Goal: Task Accomplishment & Management: Complete application form

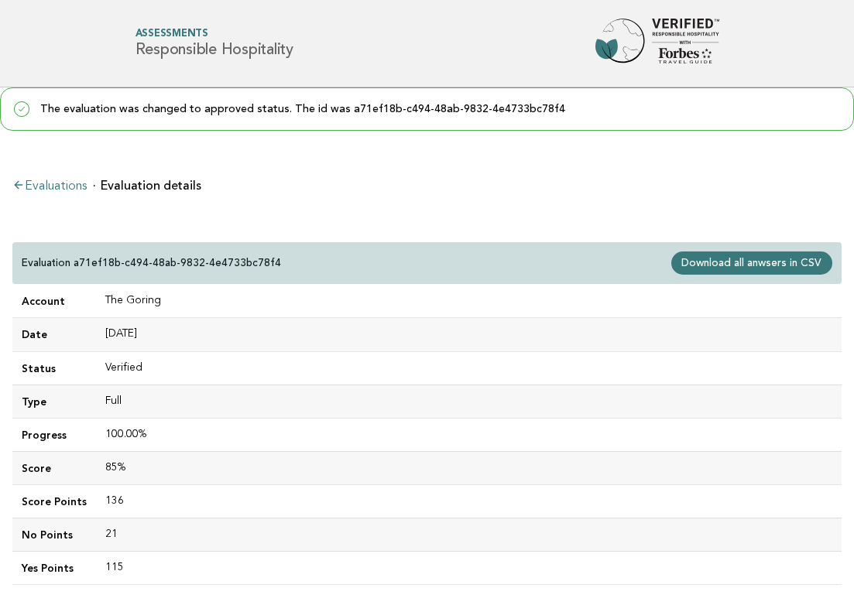
click at [46, 186] on link "Evaluations" at bounding box center [49, 186] width 74 height 12
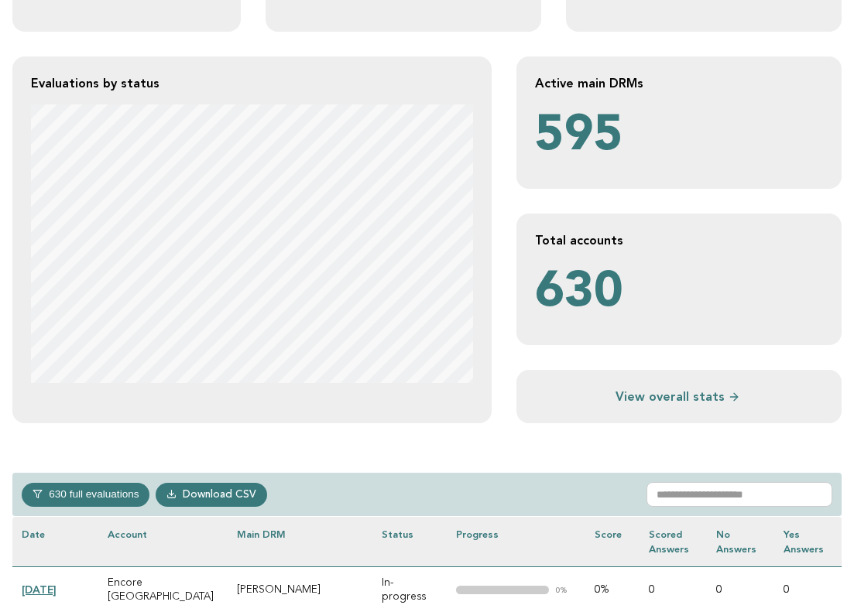
scroll to position [272, 0]
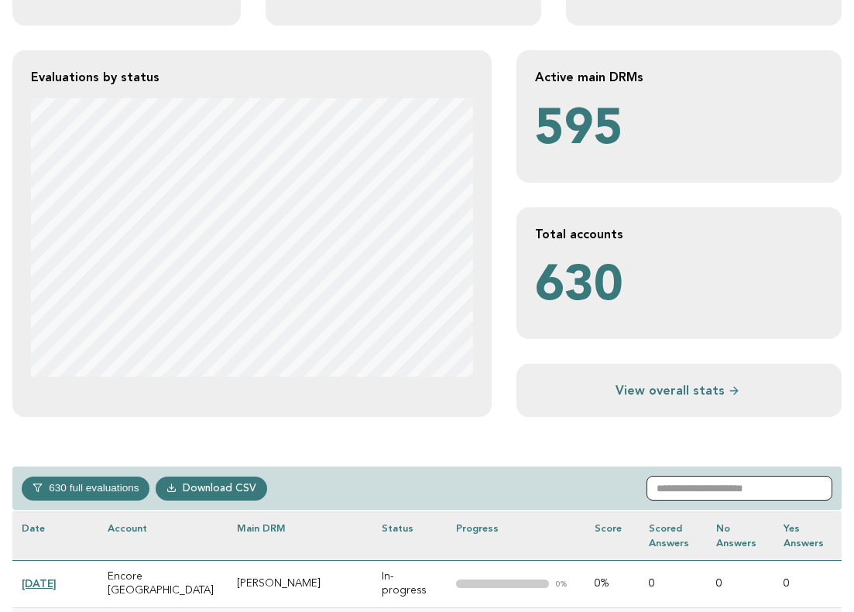
click at [706, 481] on input "text" at bounding box center [739, 488] width 186 height 25
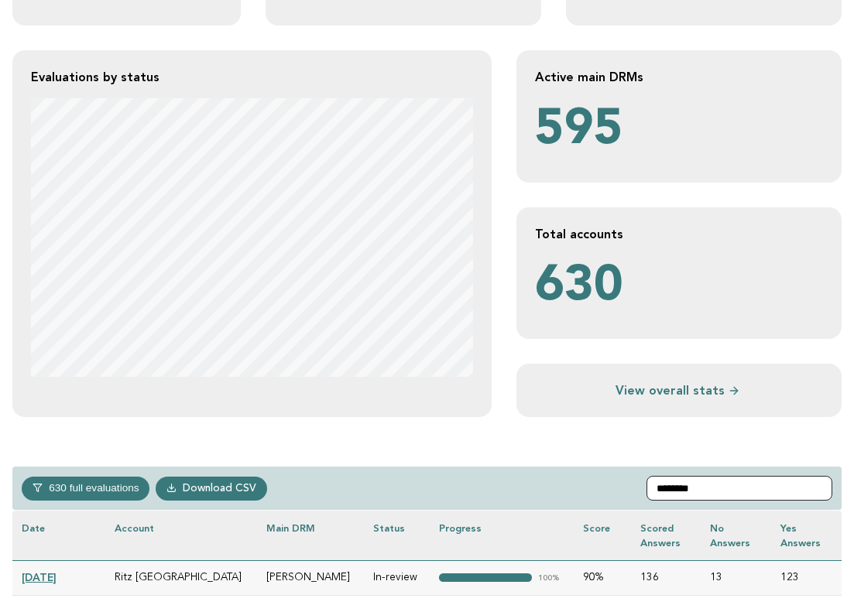
drag, startPoint x: 719, startPoint y: 489, endPoint x: 628, endPoint y: 488, distance: 91.3
click at [628, 488] on div "630 full evaluations In-progress 213 In-review 28 Verified 331 Completed 58 Dow…" at bounding box center [426, 489] width 829 height 44
paste input "*****"
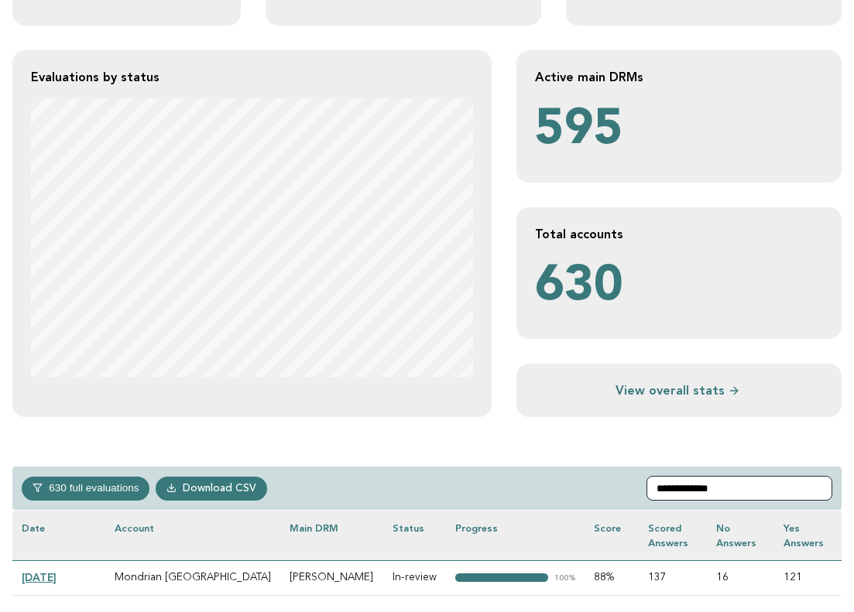
type input "**********"
click at [56, 576] on link "2024-12-19" at bounding box center [39, 577] width 35 height 12
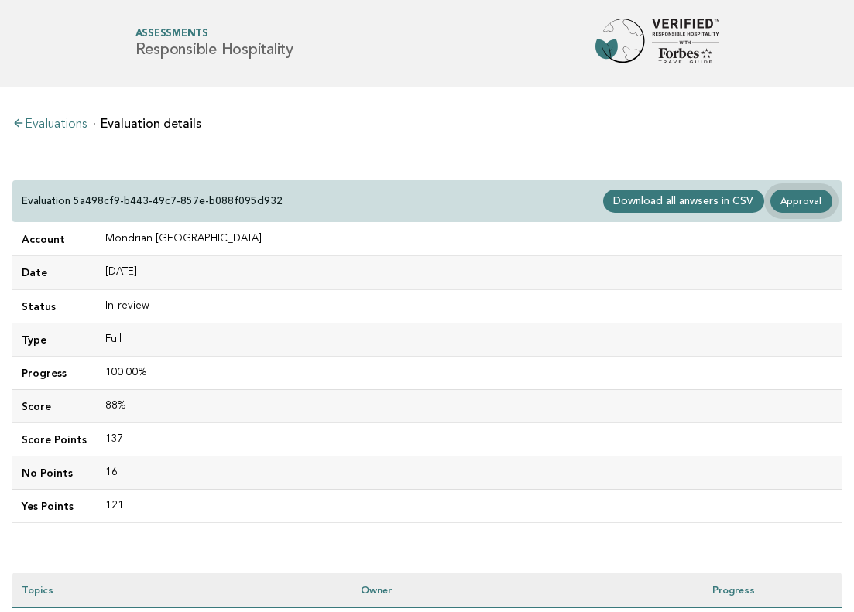
click at [823, 201] on link "Approval" at bounding box center [801, 201] width 62 height 23
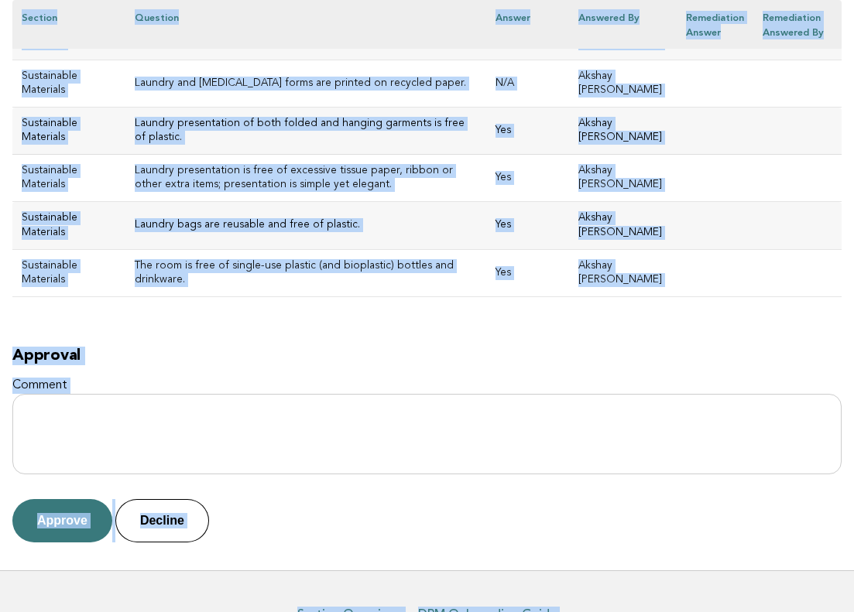
scroll to position [7205, 0]
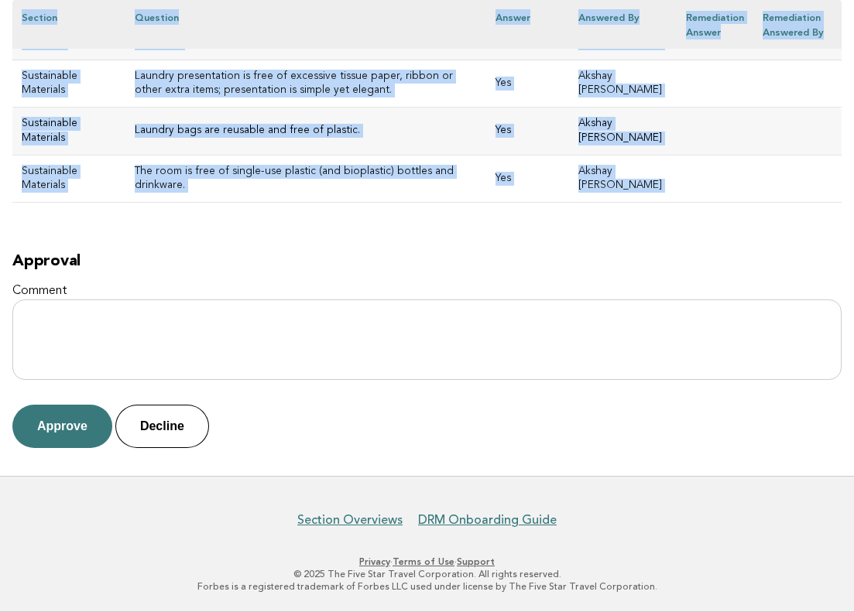
drag, startPoint x: 21, startPoint y: 193, endPoint x: 605, endPoint y: 207, distance: 584.4
copy div "Mondrian Doha Evaluation 5a498cf9-b443-49c7-857e-b088f095d932 Main DRM Ghada Ab…"
click at [57, 436] on button "Approve" at bounding box center [62, 426] width 100 height 43
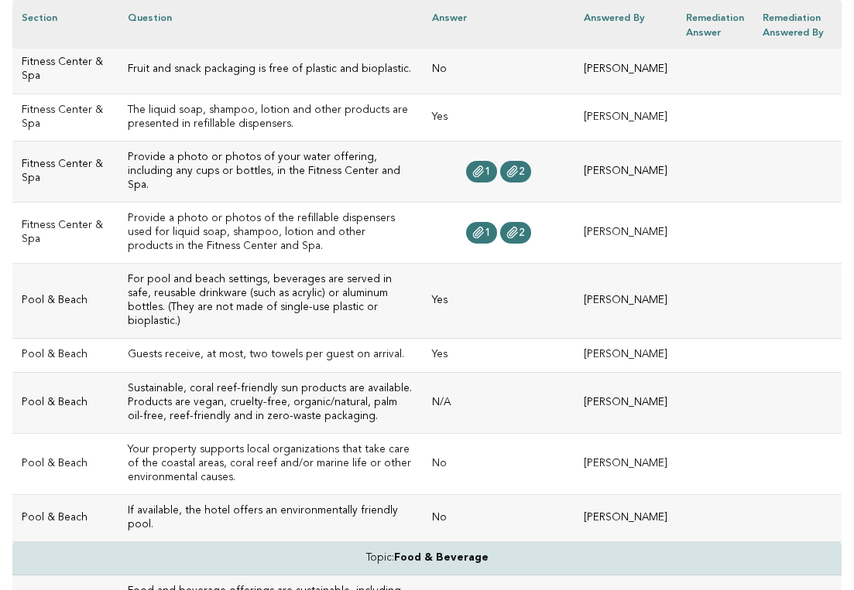
scroll to position [591, 0]
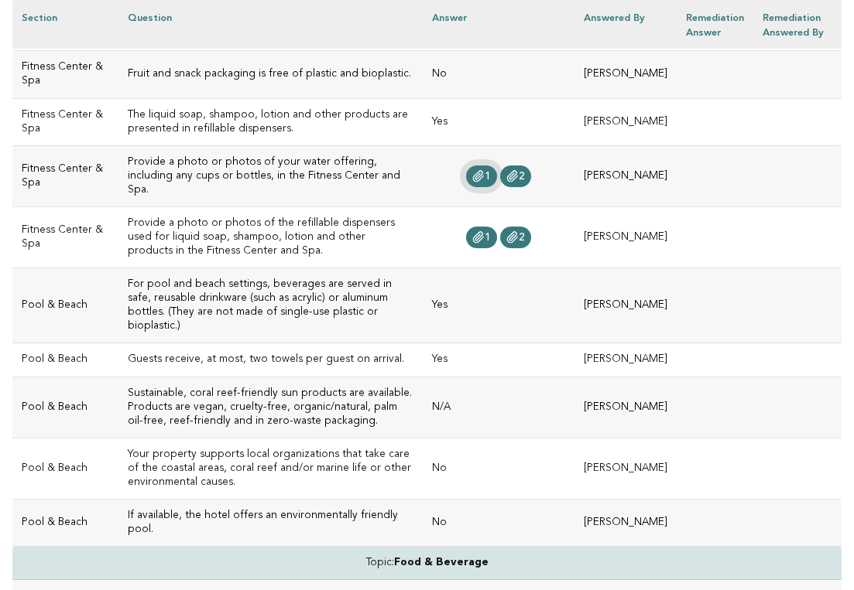
click at [467, 181] on link "1" at bounding box center [481, 177] width 31 height 22
click at [506, 183] on icon at bounding box center [512, 176] width 12 height 12
click at [507, 182] on icon at bounding box center [512, 176] width 10 height 11
click at [472, 244] on icon at bounding box center [478, 237] width 12 height 12
click at [507, 247] on link "2" at bounding box center [515, 238] width 31 height 22
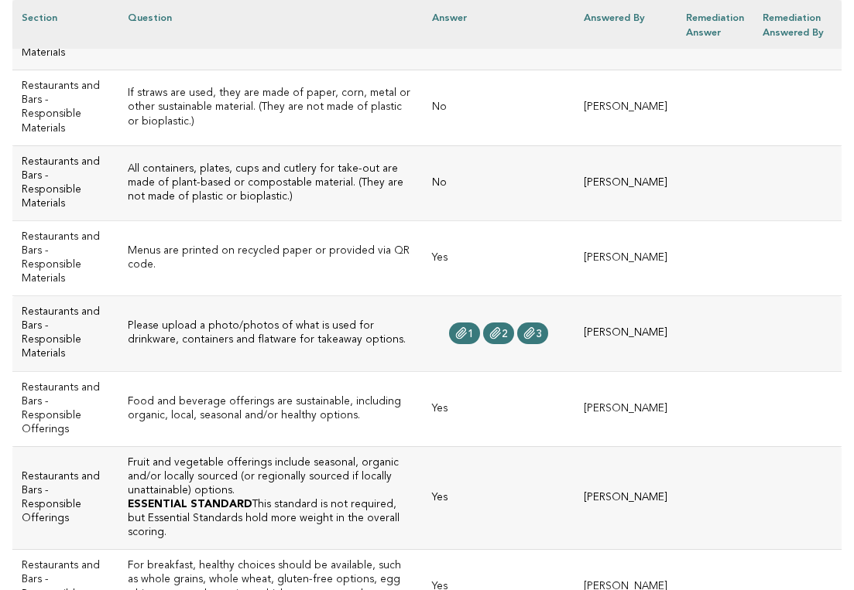
scroll to position [2158, 0]
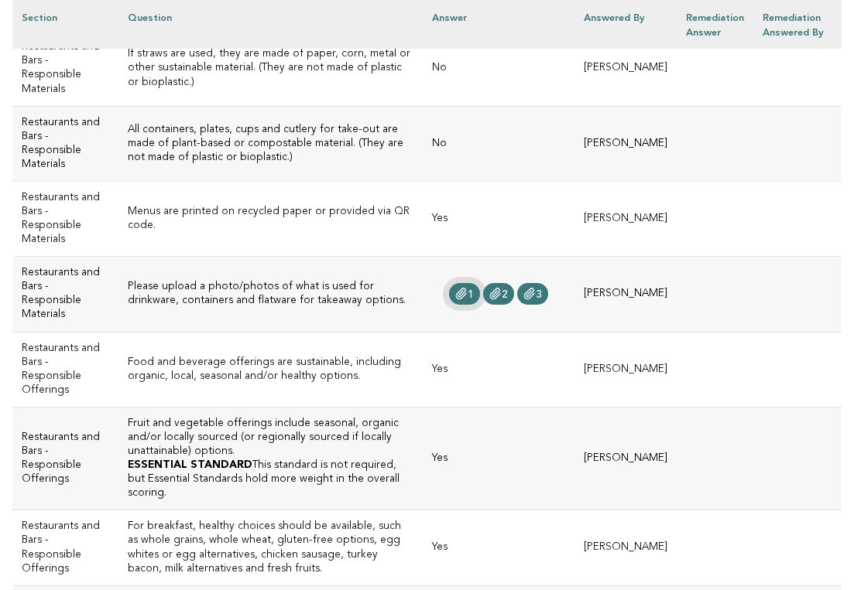
click at [467, 300] on span "1" at bounding box center [470, 294] width 6 height 11
click at [501, 300] on span "2" at bounding box center [504, 294] width 6 height 11
click at [524, 299] on icon at bounding box center [529, 294] width 10 height 11
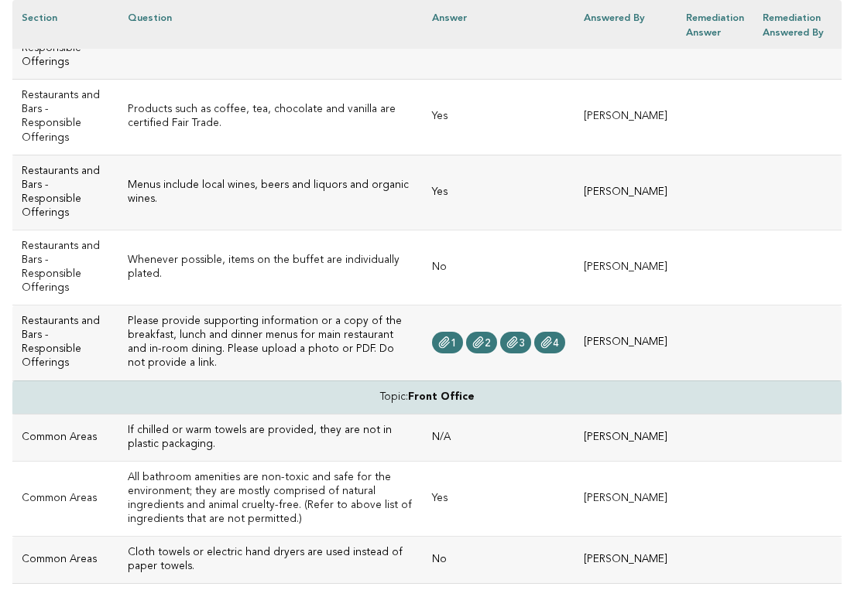
scroll to position [3064, 0]
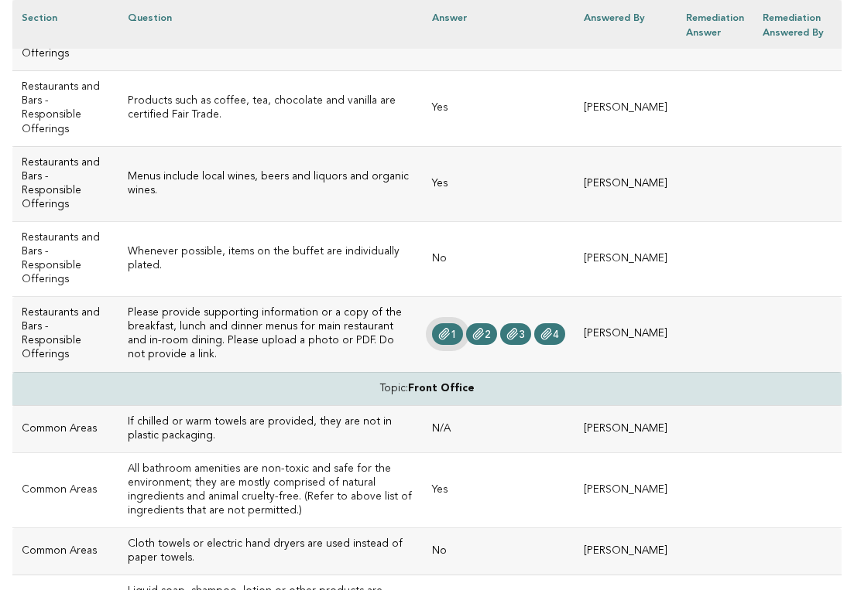
click at [450, 340] on span "1" at bounding box center [453, 335] width 6 height 11
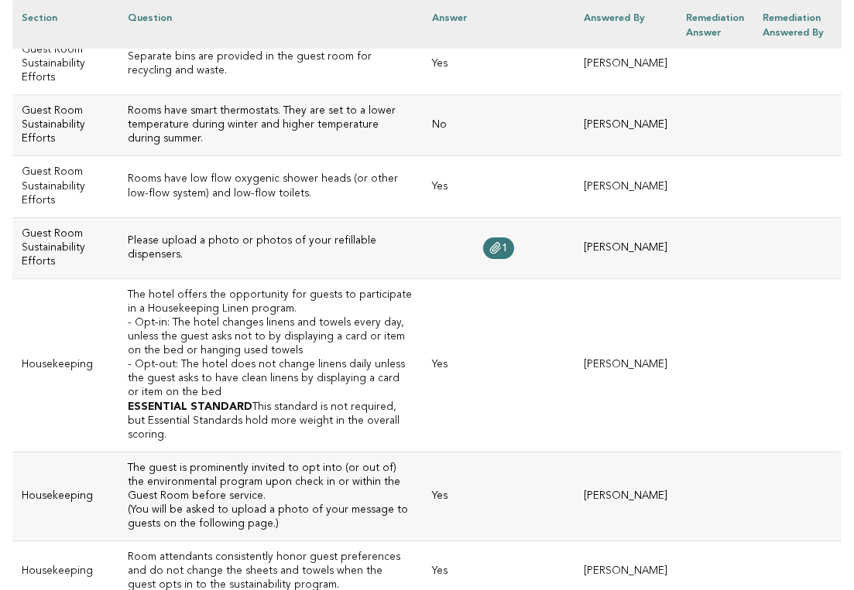
scroll to position [6747, 0]
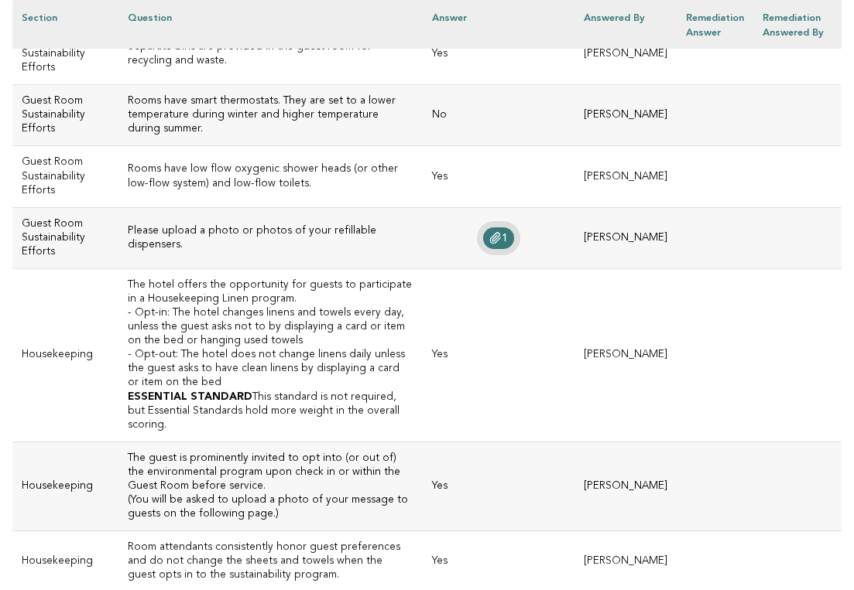
click at [501, 233] on span "1" at bounding box center [504, 238] width 6 height 11
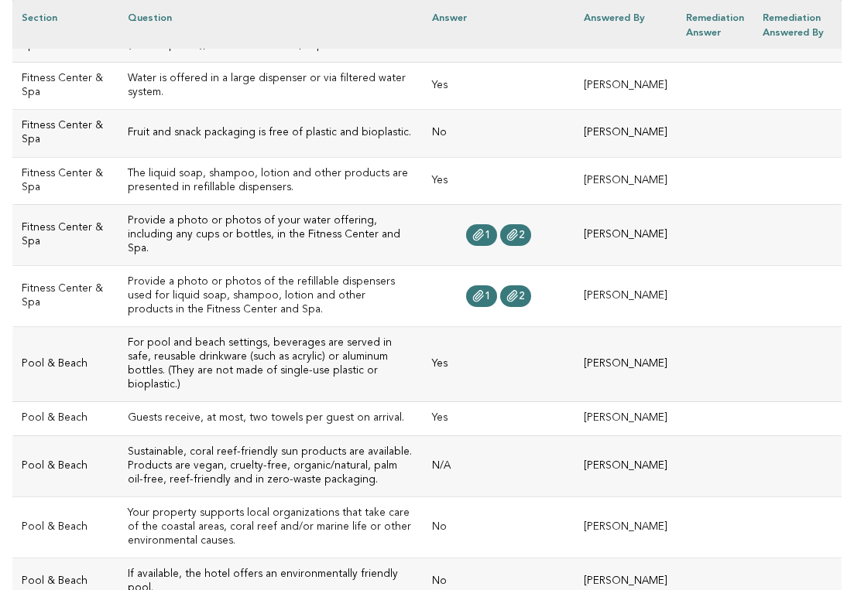
scroll to position [0, 0]
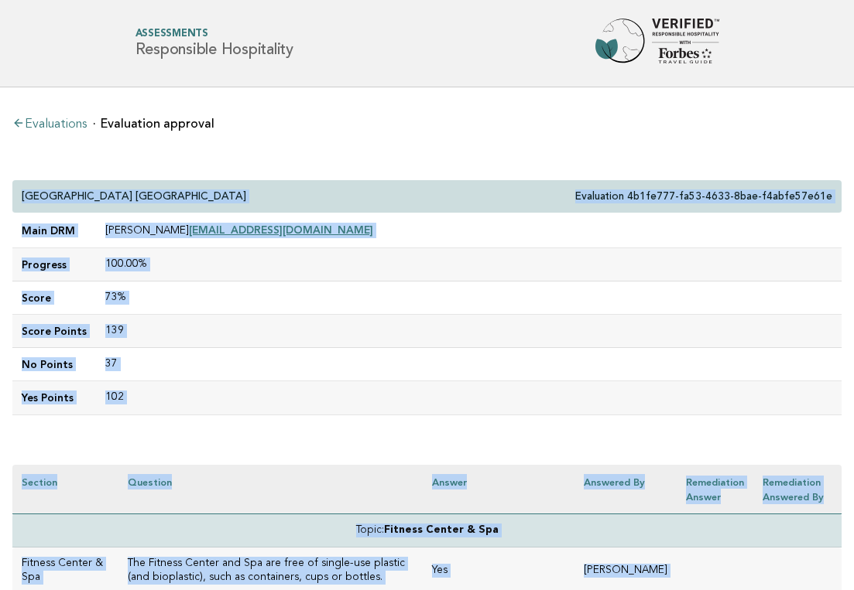
drag, startPoint x: 275, startPoint y: 209, endPoint x: 192, endPoint y: 159, distance: 96.9
copy div "Keio Plaza Hotel Tokyo Premier Grand Evaluation 4b1fe777-fa53-4633-8bae-f4abfe5…"
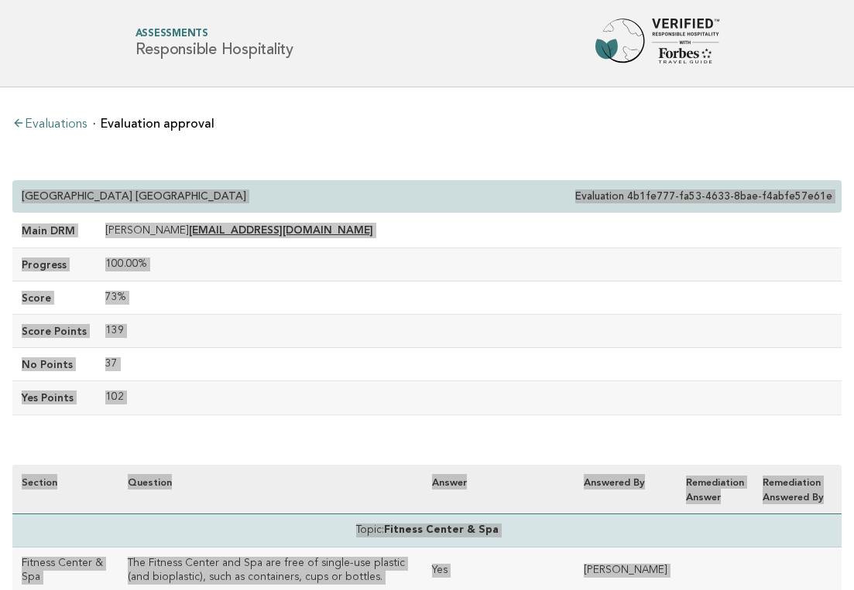
drag, startPoint x: 795, startPoint y: 352, endPoint x: 682, endPoint y: 321, distance: 117.9
click at [682, 321] on td "139" at bounding box center [468, 331] width 745 height 33
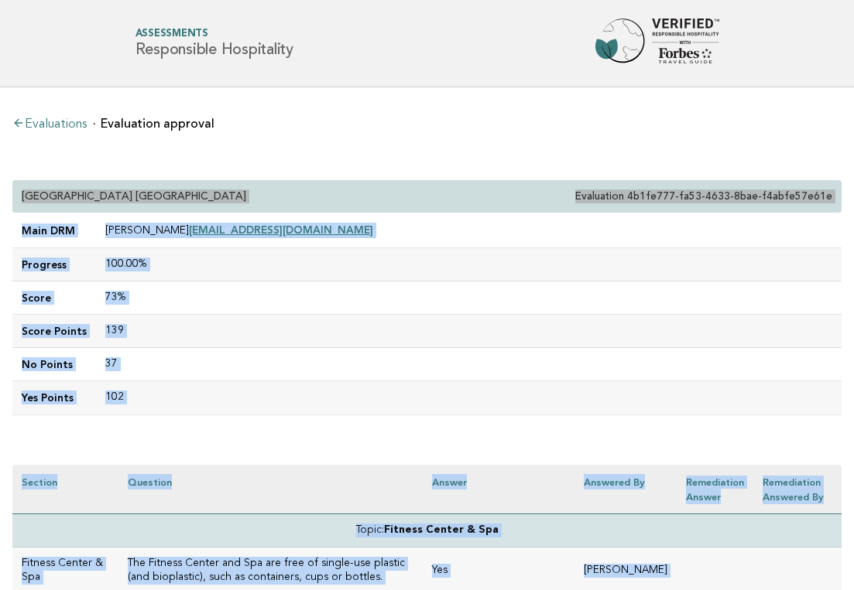
click at [534, 313] on td "73%" at bounding box center [468, 298] width 745 height 33
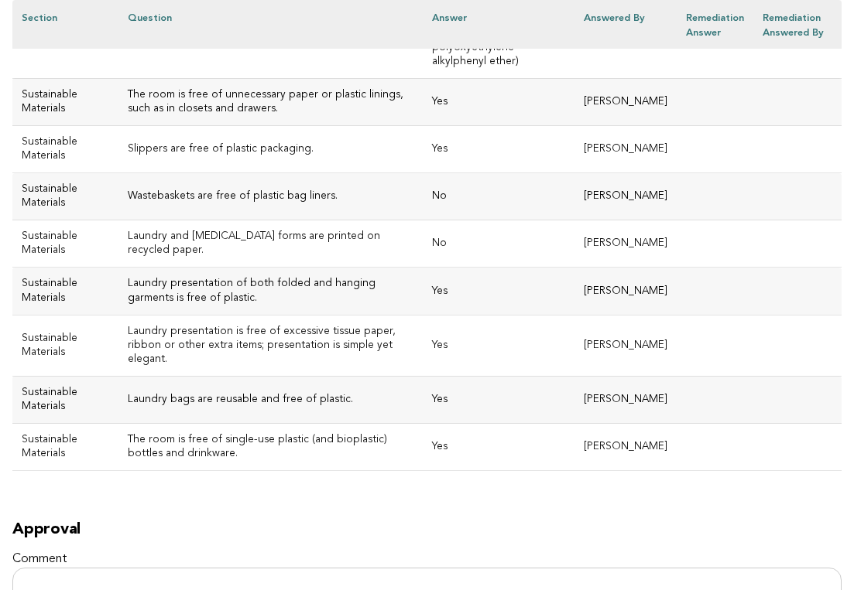
scroll to position [8174, 0]
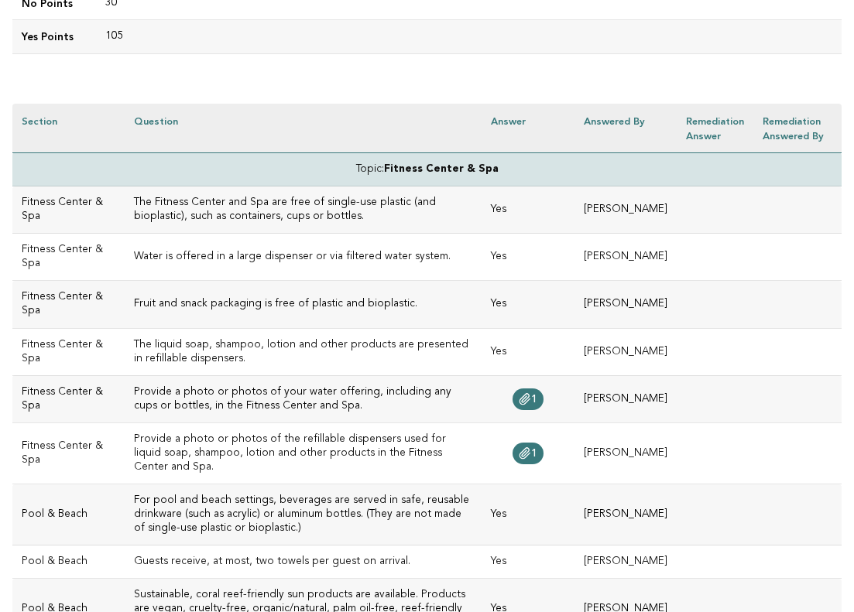
scroll to position [374, 0]
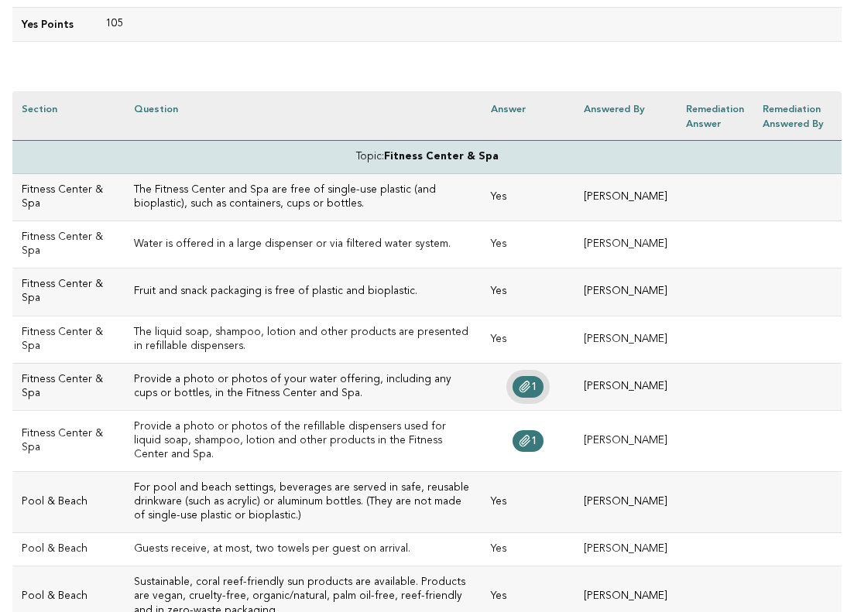
click at [531, 385] on icon at bounding box center [524, 387] width 12 height 12
click at [543, 434] on link "1" at bounding box center [527, 441] width 31 height 22
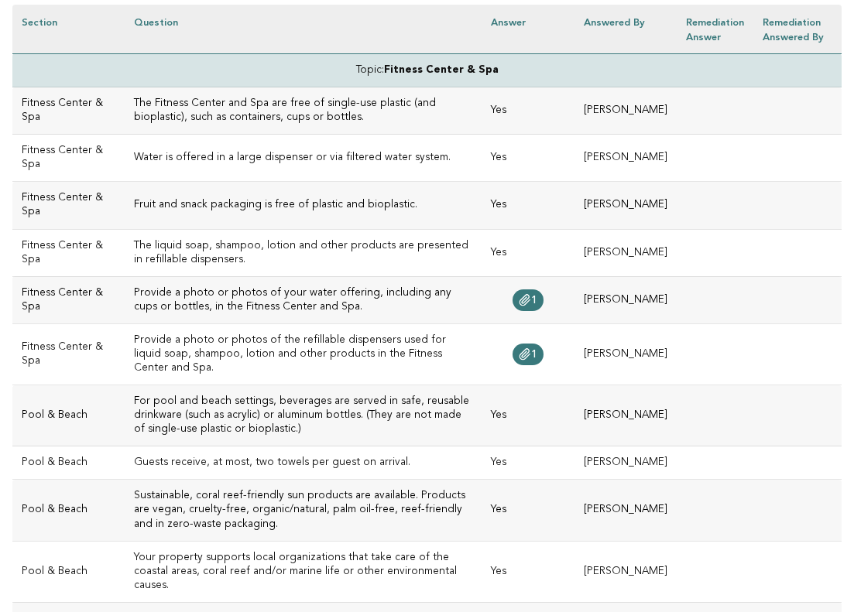
scroll to position [456, 0]
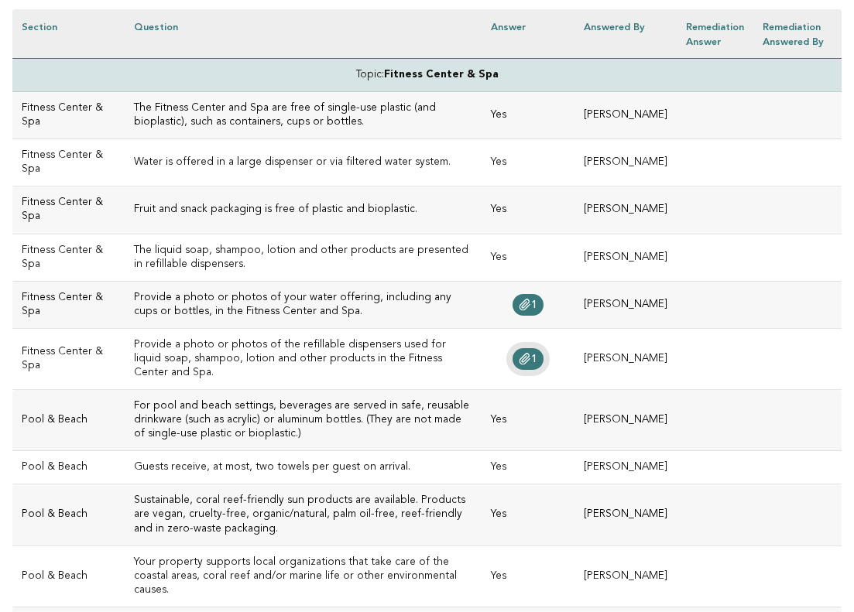
click at [531, 355] on icon at bounding box center [524, 359] width 12 height 12
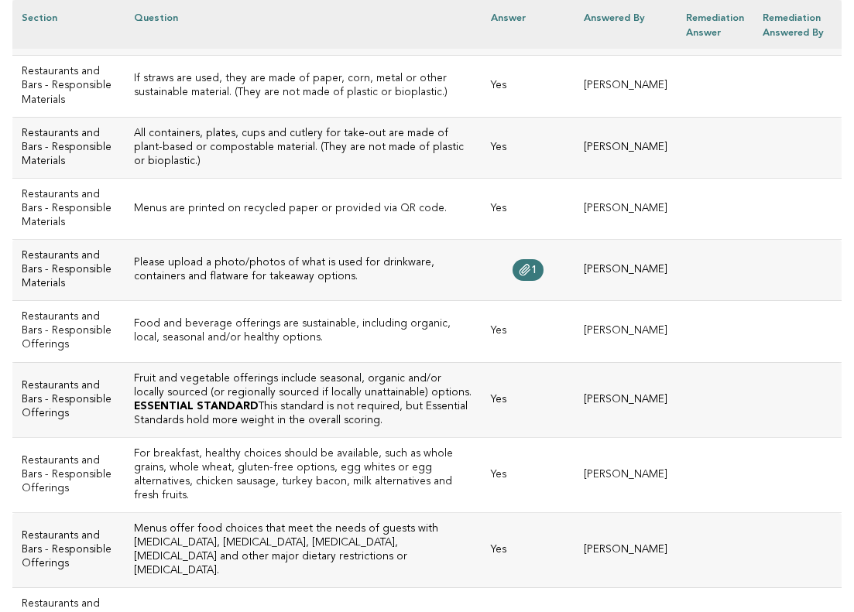
scroll to position [1971, 0]
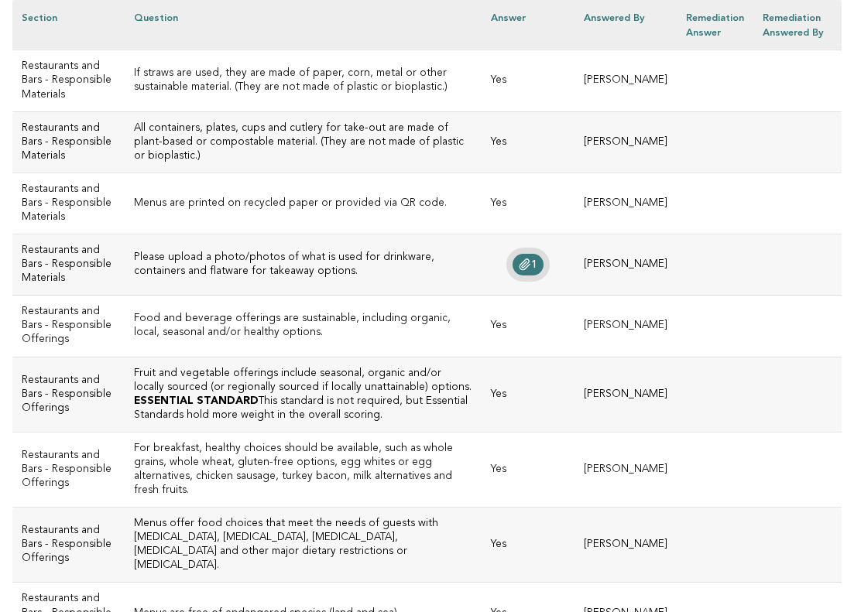
click at [543, 275] on link "1" at bounding box center [527, 265] width 31 height 22
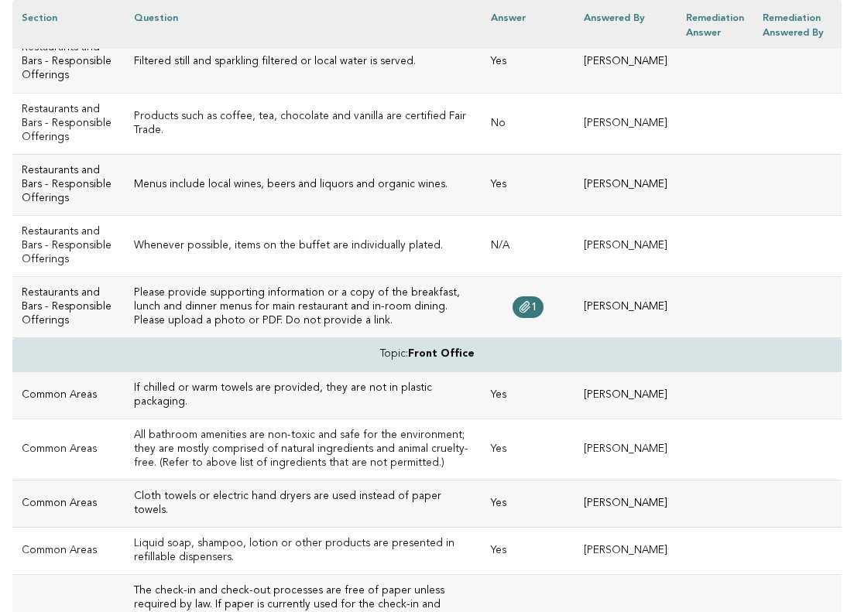
scroll to position [2721, 0]
click at [537, 312] on span "1" at bounding box center [534, 306] width 6 height 11
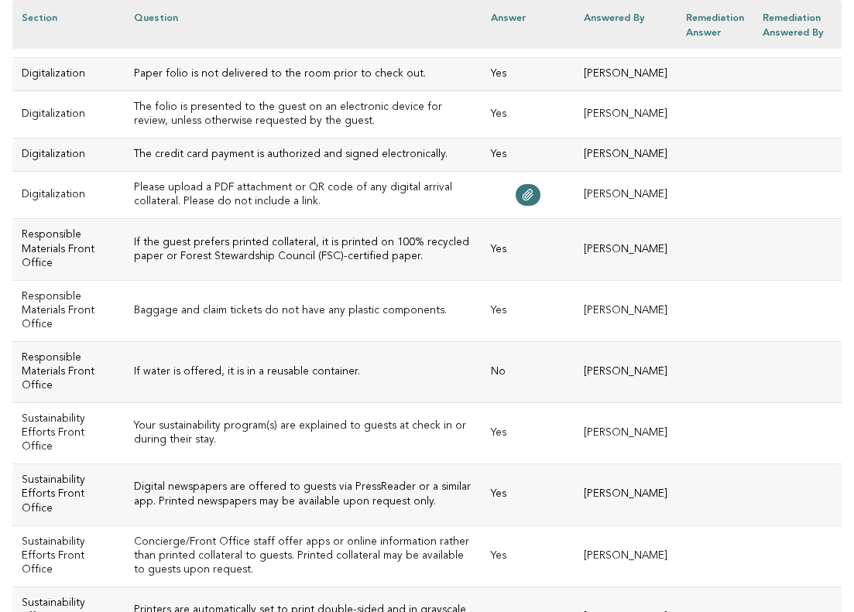
scroll to position [3422, 0]
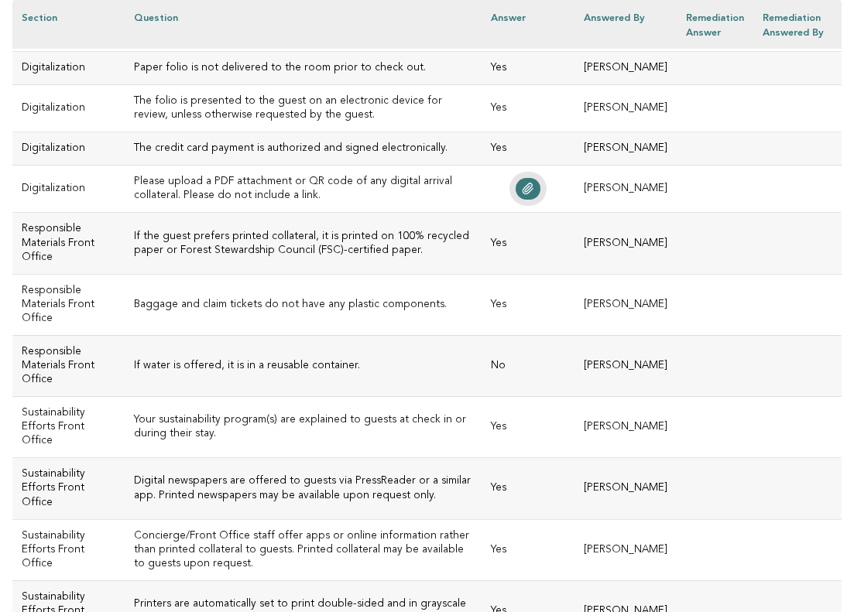
click at [534, 195] on icon at bounding box center [528, 189] width 12 height 12
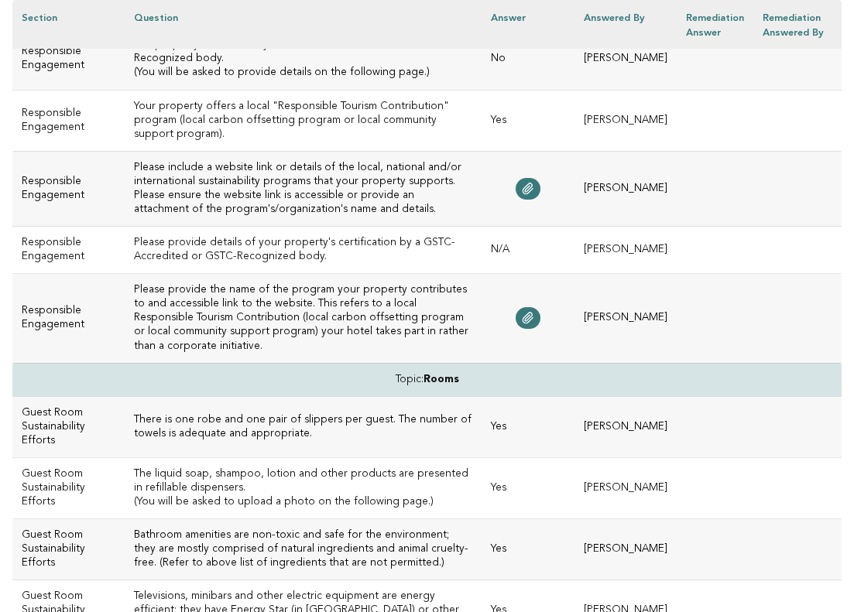
scroll to position [5314, 0]
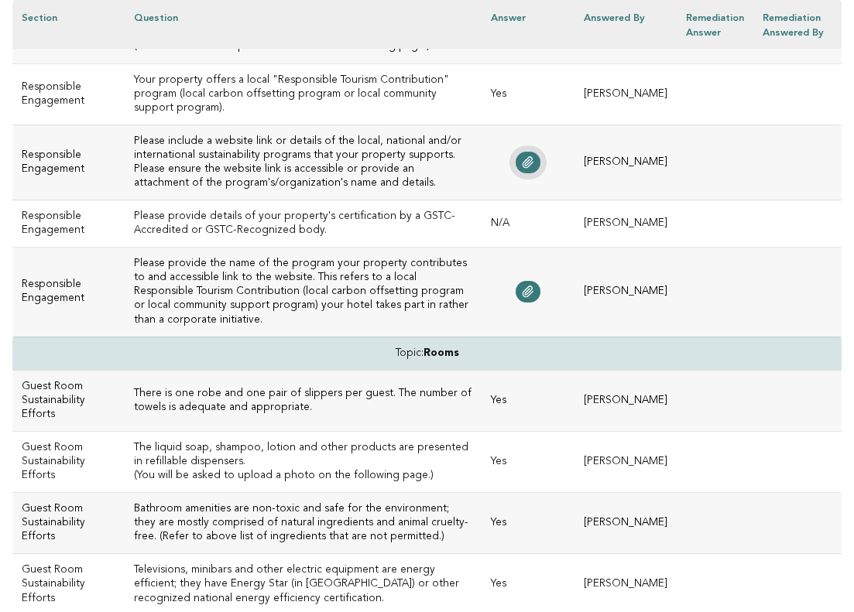
click at [534, 169] on icon at bounding box center [528, 162] width 12 height 12
click at [532, 297] on icon at bounding box center [527, 291] width 10 height 11
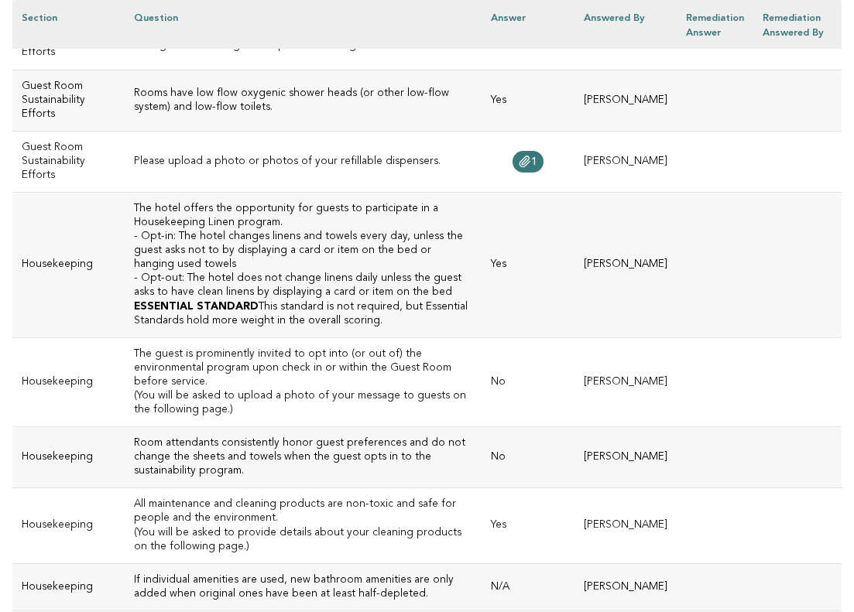
scroll to position [6145, 0]
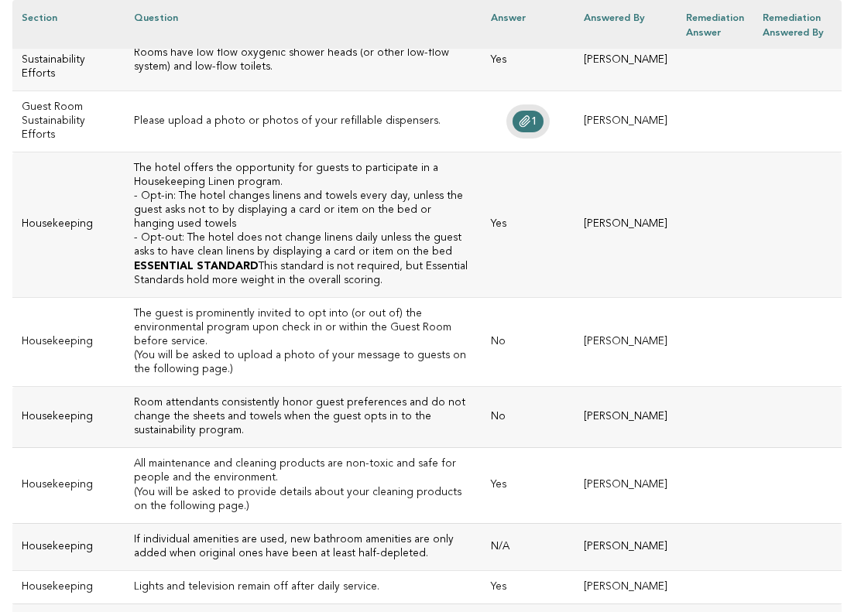
click at [529, 127] on icon at bounding box center [524, 121] width 10 height 11
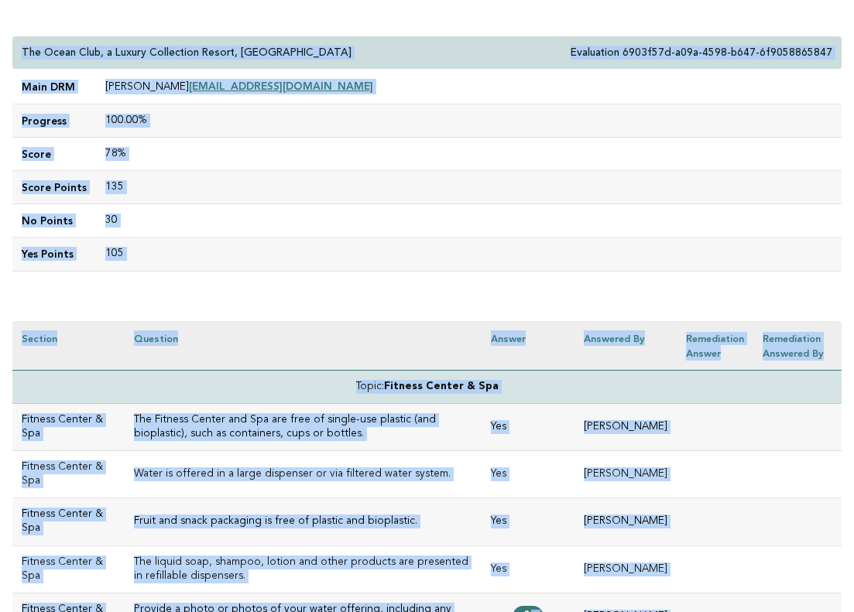
scroll to position [0, 0]
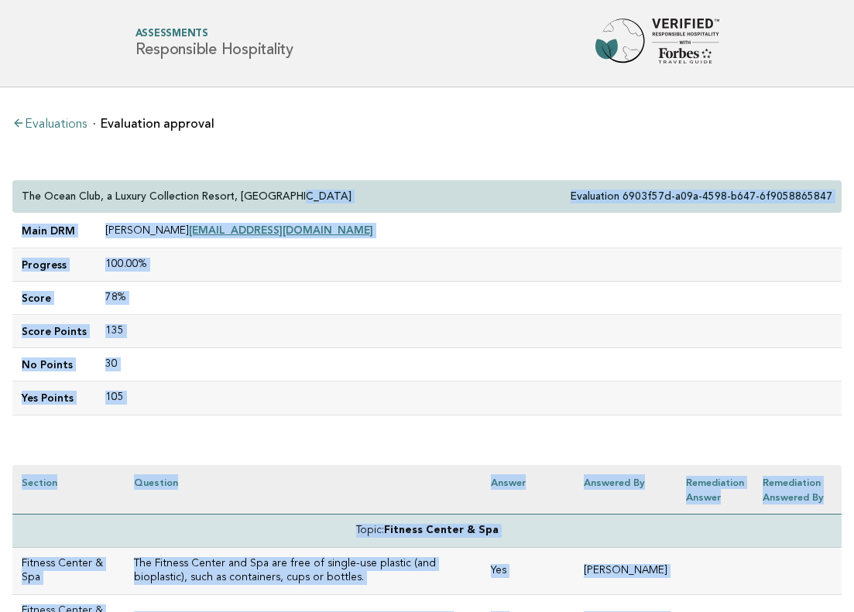
drag, startPoint x: 260, startPoint y: 245, endPoint x: 287, endPoint y: 193, distance: 59.2
copy div "e Evaluation 6903f57d-a09a-4598-b647-6f9058865847 Main DRM Laura Jaimes fomanag…"
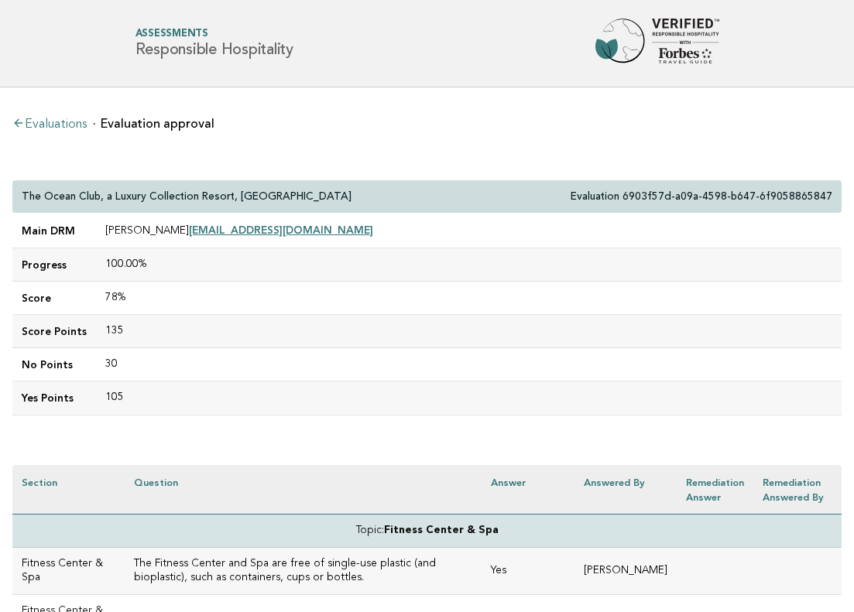
drag, startPoint x: 847, startPoint y: 149, endPoint x: 114, endPoint y: 160, distance: 733.7
drag, startPoint x: 114, startPoint y: 160, endPoint x: 20, endPoint y: 194, distance: 99.6
click at [20, 194] on div "The Ocean Club, a Luxury Collection Resort, Costa Norte Evaluation 6903f57d-a09…" at bounding box center [426, 196] width 829 height 33
click at [310, 197] on div "The Ocean Club, a Luxury Collection Resort, Costa Norte Evaluation 6903f57d-a09…" at bounding box center [426, 196] width 829 height 33
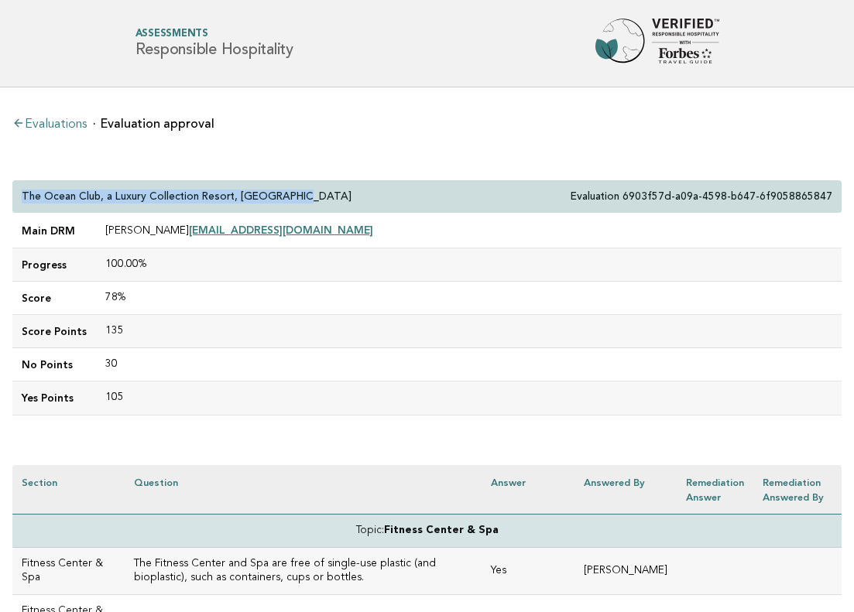
drag, startPoint x: 22, startPoint y: 193, endPoint x: 298, endPoint y: 193, distance: 275.5
click at [298, 193] on div "The Ocean Club, a Luxury Collection Resort, Costa Norte Evaluation 6903f57d-a09…" at bounding box center [426, 196] width 829 height 33
copy p "The Ocean Club, a Luxury Collection Resort, Costa Norte"
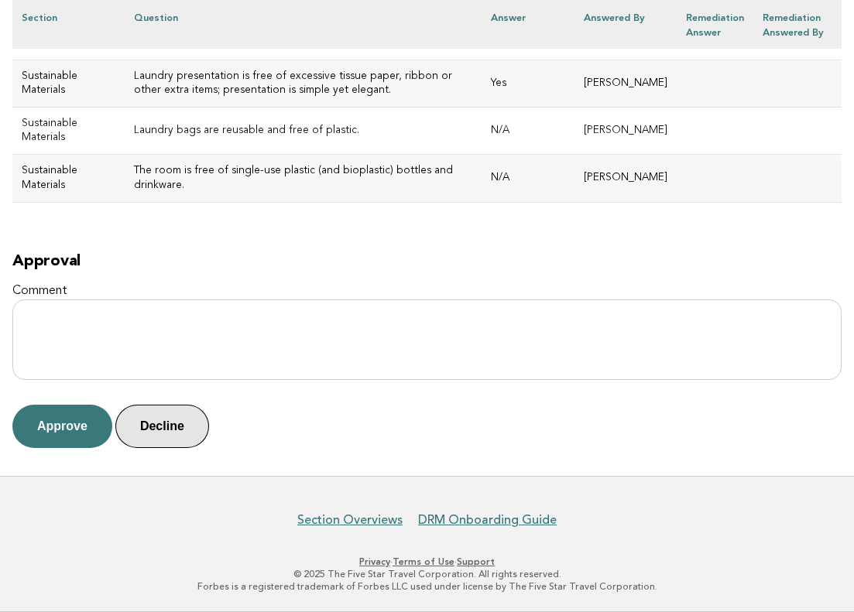
scroll to position [7074, 0]
click at [168, 430] on button "Decline" at bounding box center [162, 426] width 94 height 43
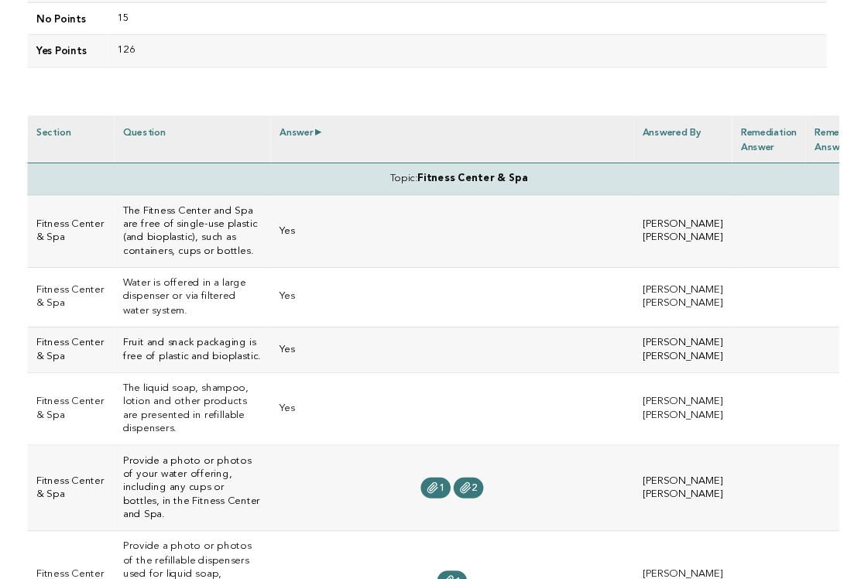
scroll to position [360, 0]
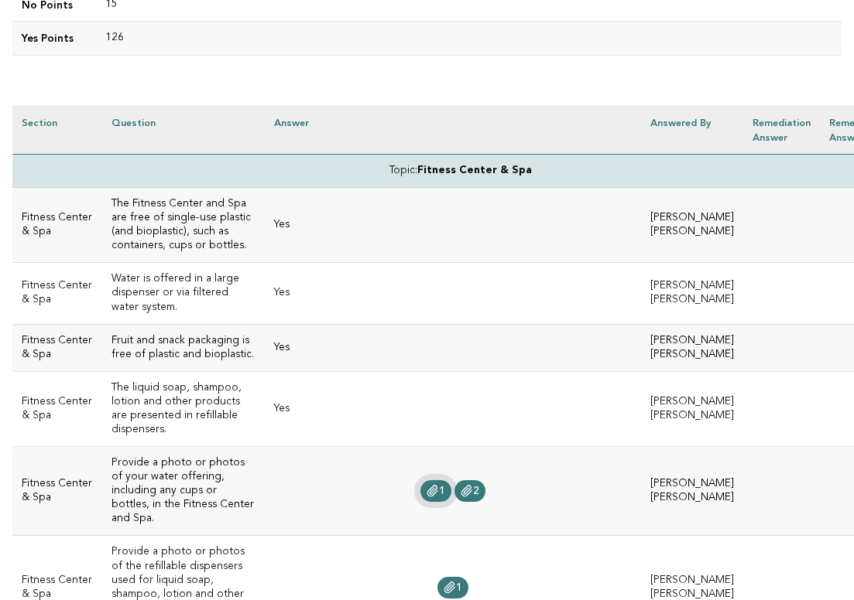
click at [426, 485] on icon at bounding box center [432, 491] width 12 height 12
click at [460, 485] on icon at bounding box center [466, 491] width 12 height 12
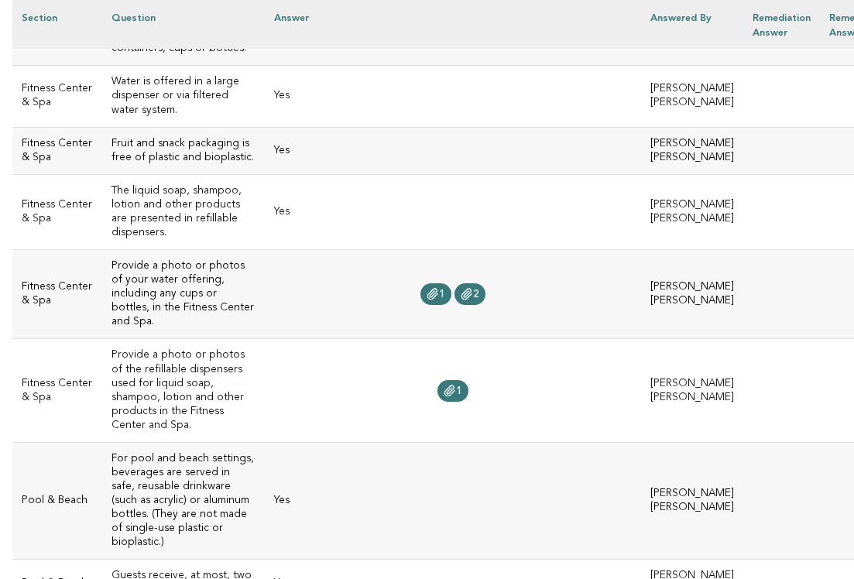
scroll to position [563, 0]
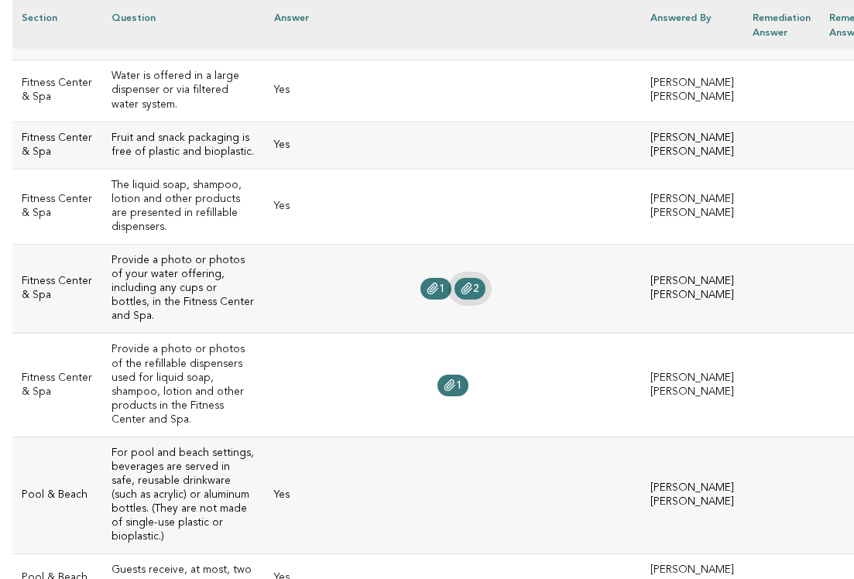
click at [466, 280] on link "2" at bounding box center [469, 289] width 31 height 22
click at [456, 380] on span "1" at bounding box center [459, 385] width 6 height 11
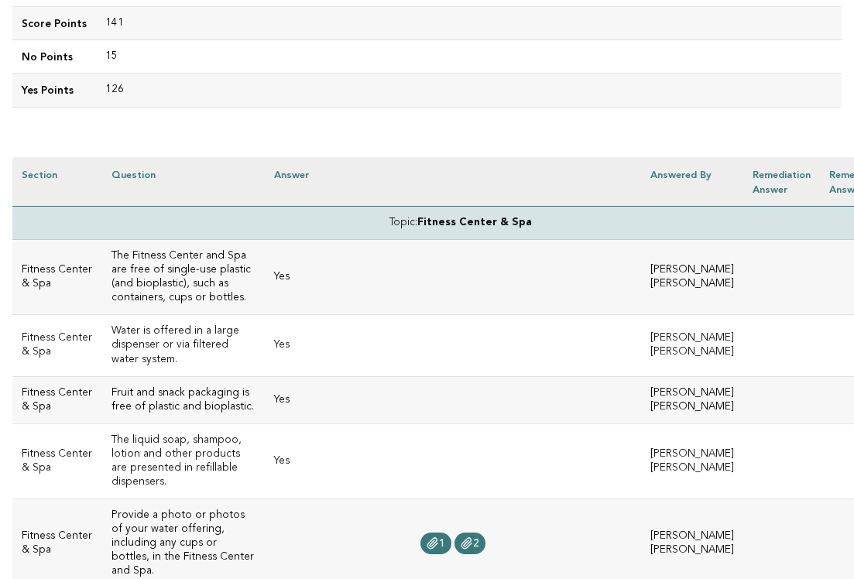
scroll to position [290, 0]
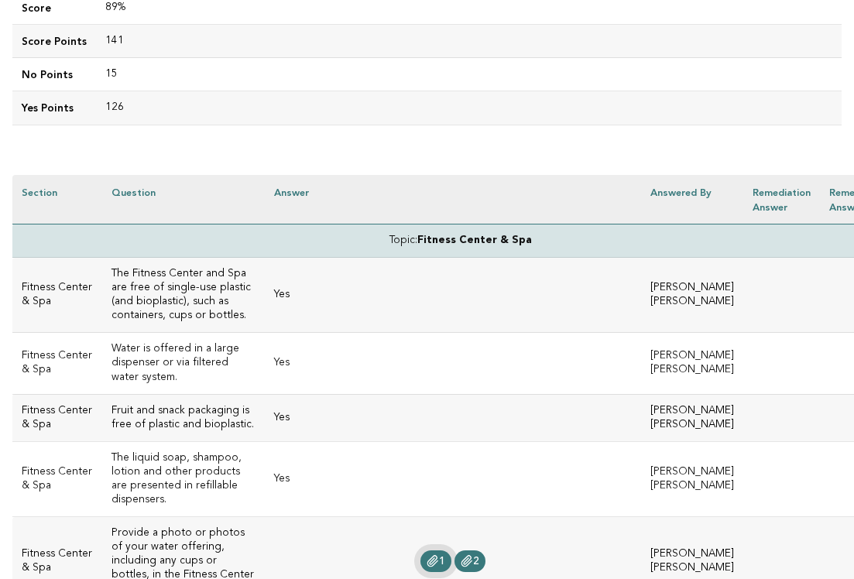
click at [426, 555] on icon at bounding box center [432, 561] width 12 height 12
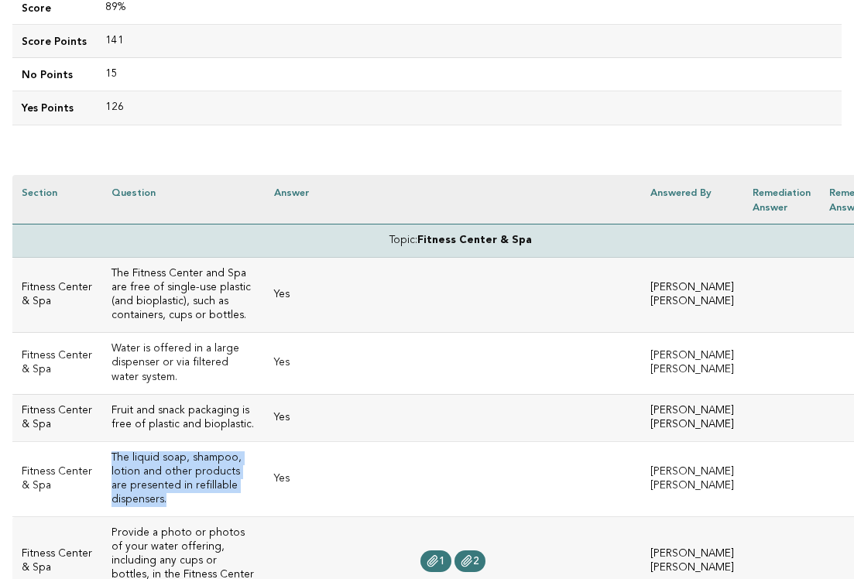
drag, startPoint x: 162, startPoint y: 493, endPoint x: 101, endPoint y: 457, distance: 71.1
click at [102, 457] on td "The liquid soap, shampoo, lotion and other products are presented in refillable…" at bounding box center [183, 478] width 163 height 75
copy h3 "The liquid soap, shampoo, lotion and other products are presented in refillable…"
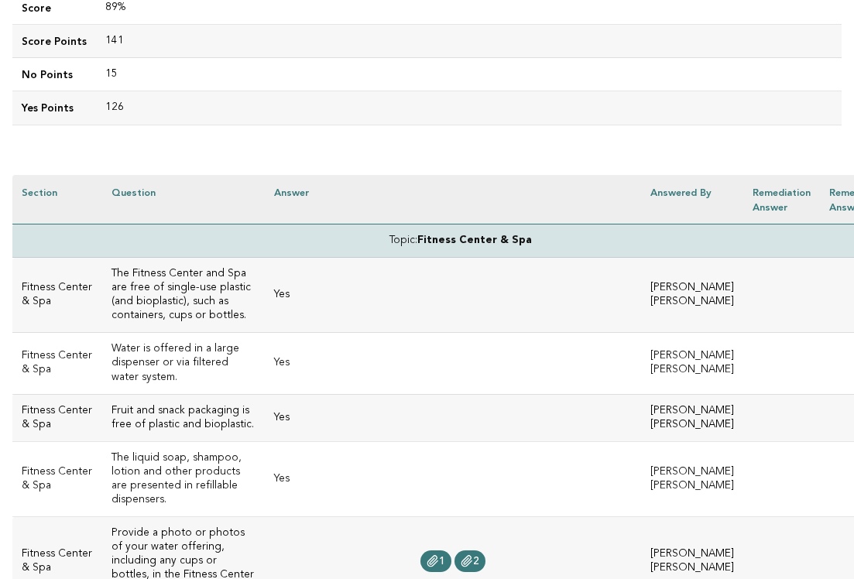
click at [349, 410] on td "Yes" at bounding box center [453, 417] width 376 height 47
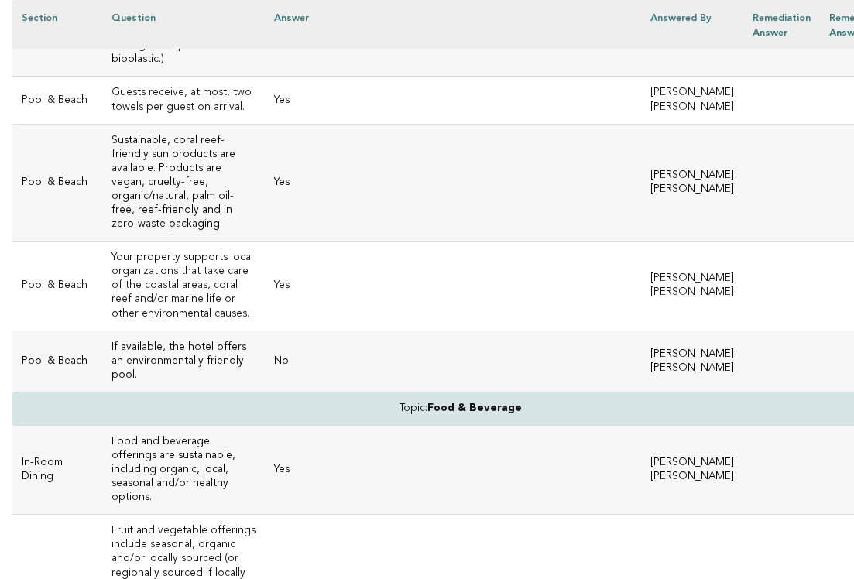
scroll to position [1051, 0]
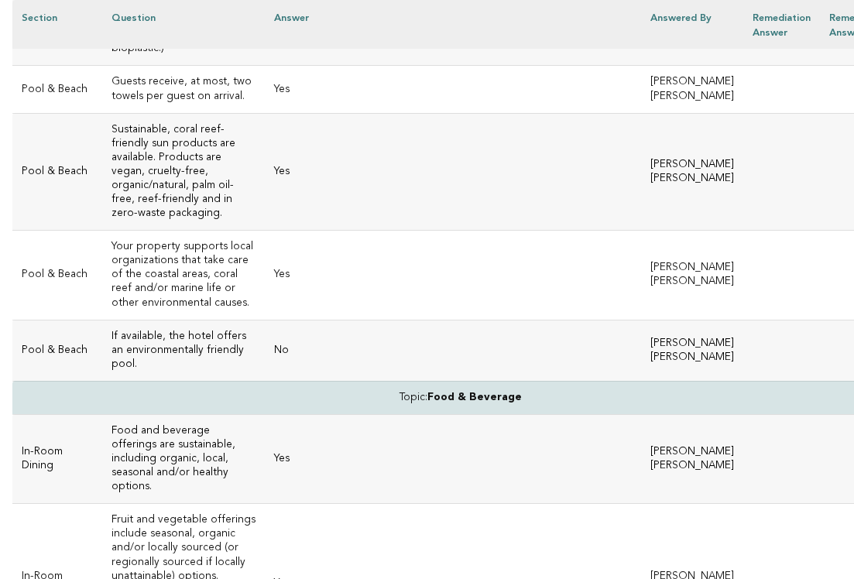
click at [166, 326] on td "If available, the hotel offers an environmentally friendly pool." at bounding box center [183, 350] width 163 height 61
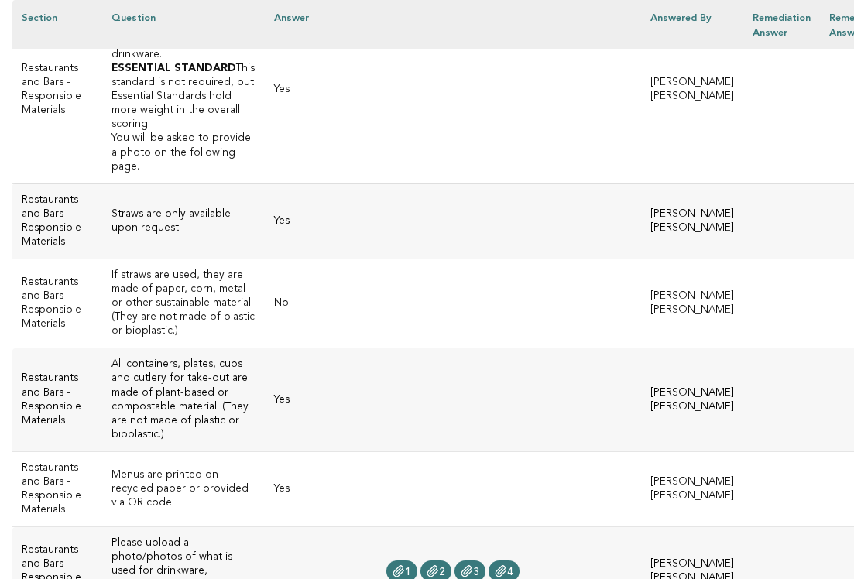
scroll to position [2776, 0]
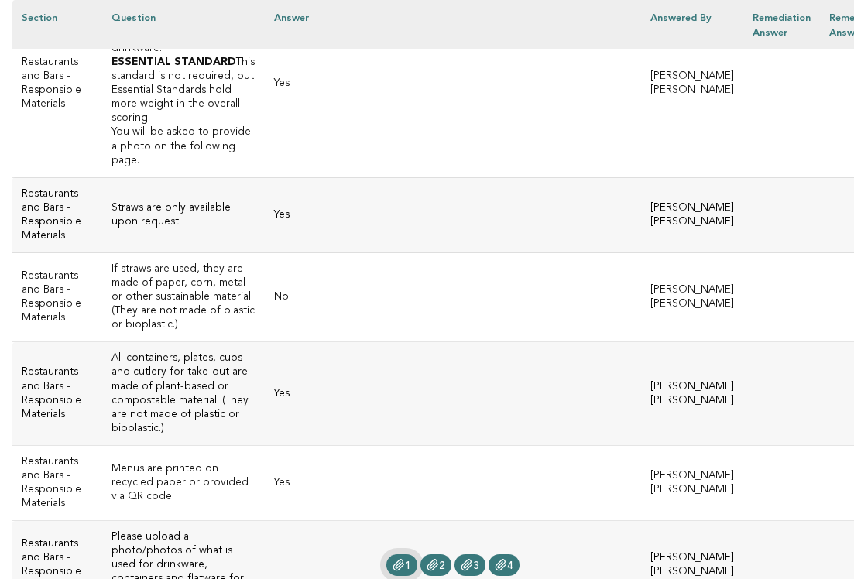
click at [405, 560] on span "1" at bounding box center [408, 565] width 6 height 11
click at [423, 554] on link "2" at bounding box center [435, 565] width 31 height 22
click at [460, 559] on icon at bounding box center [466, 565] width 12 height 12
click at [488, 554] on link "4" at bounding box center [503, 565] width 31 height 22
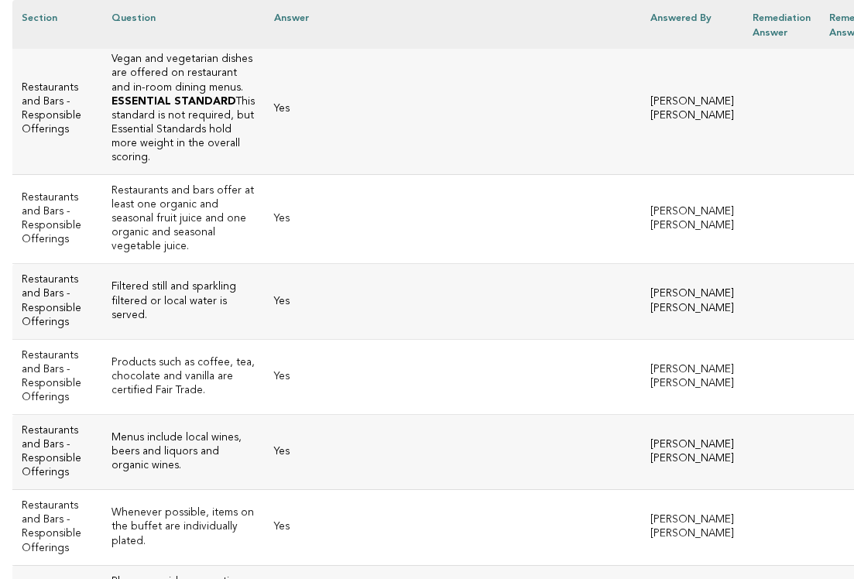
scroll to position [3950, 0]
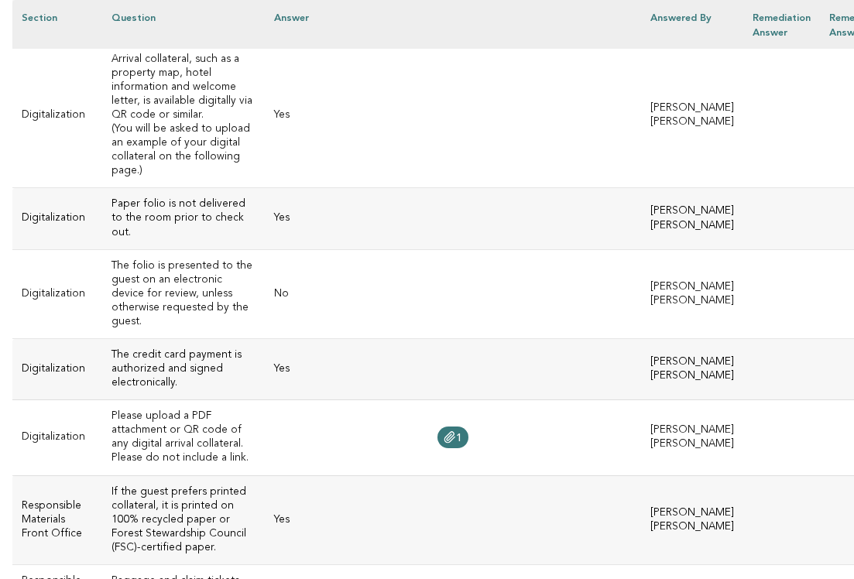
scroll to position [5154, 0]
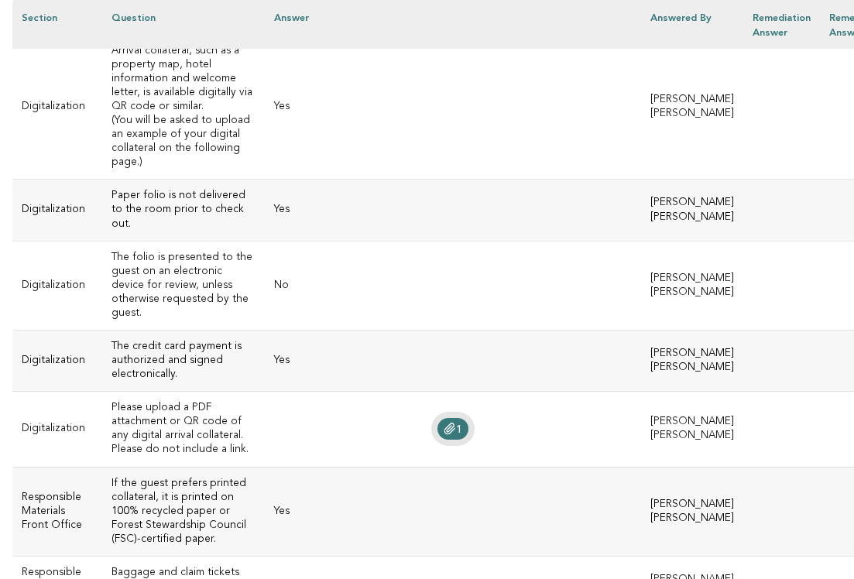
click at [443, 423] on icon at bounding box center [449, 429] width 12 height 12
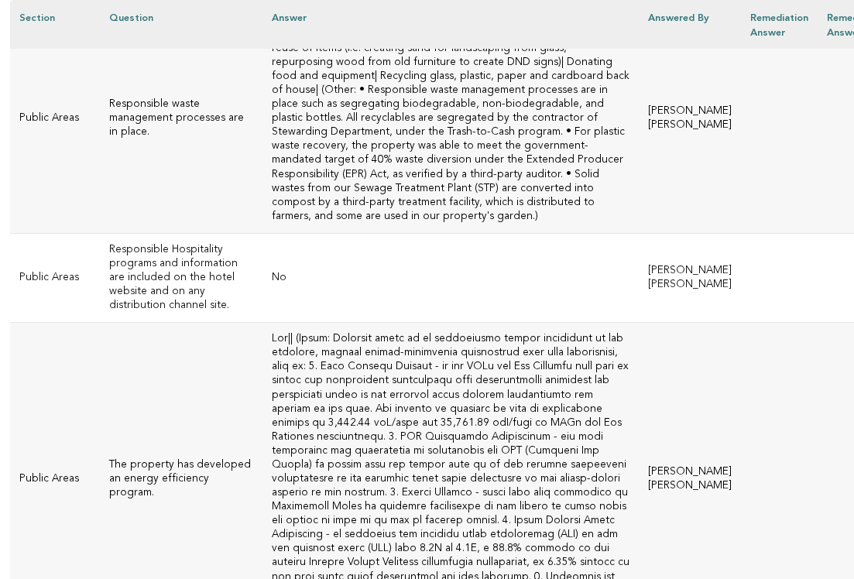
scroll to position [6843, 2]
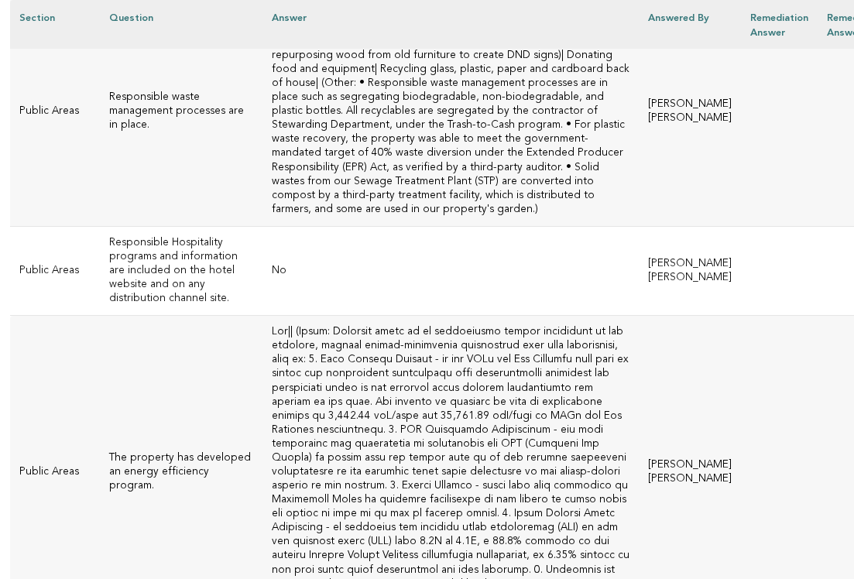
click at [337, 316] on td at bounding box center [450, 472] width 376 height 313
click at [360, 353] on td at bounding box center [450, 472] width 376 height 313
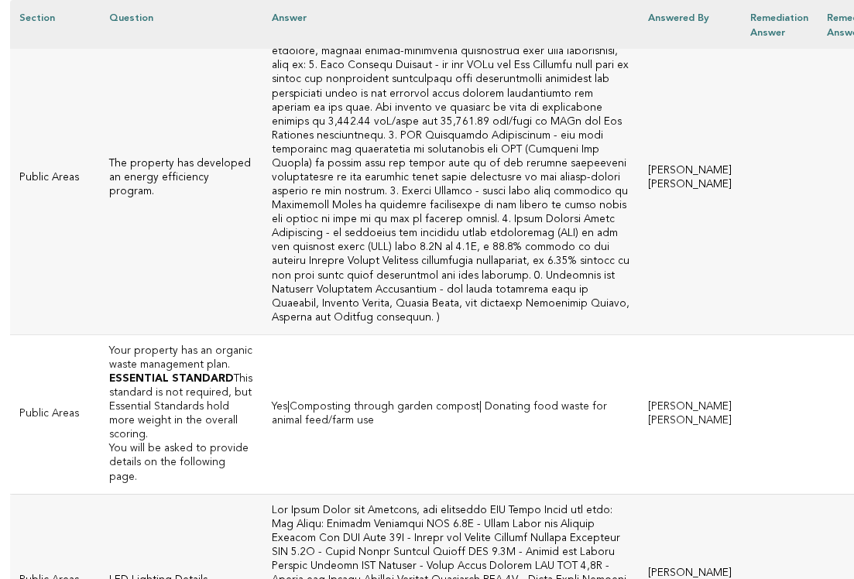
scroll to position [7142, 2]
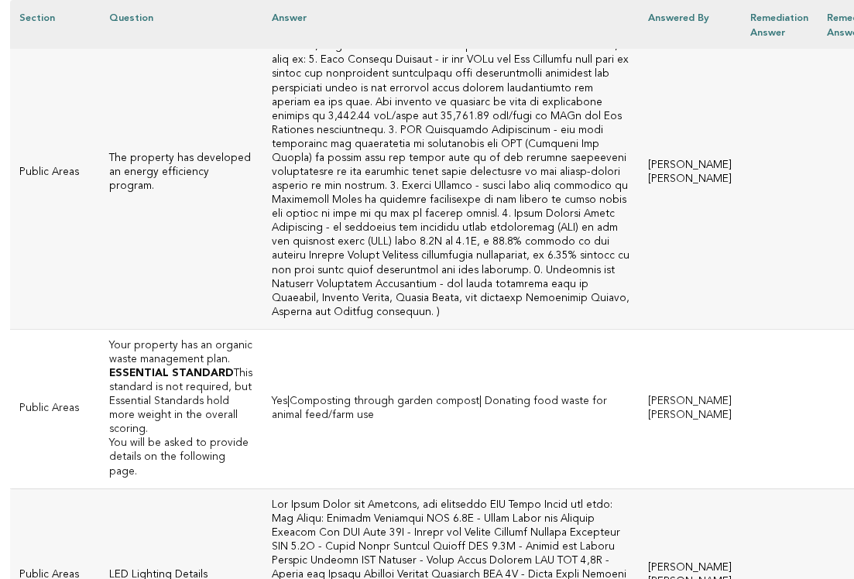
click at [375, 329] on td "Yes|Composting through garden compost| Donating food waste for animal feed/farm…" at bounding box center [450, 408] width 376 height 159
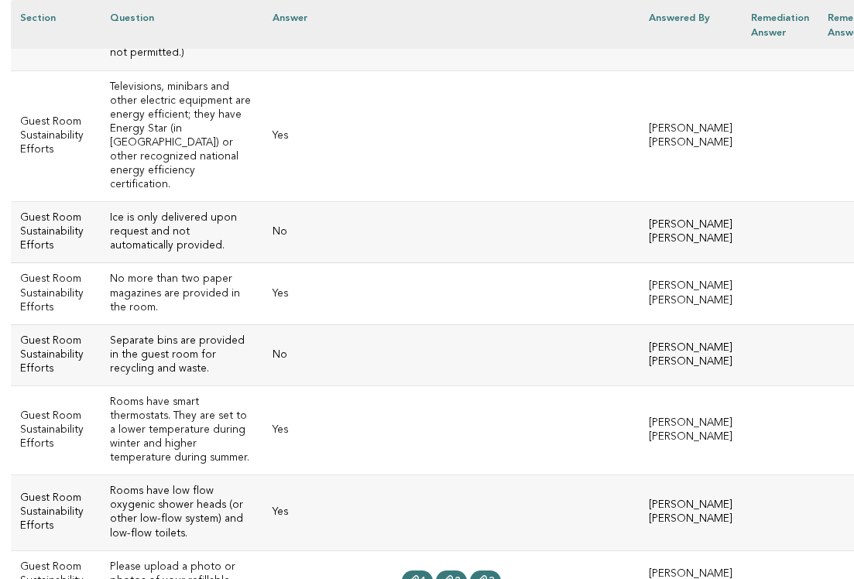
scroll to position [9775, 2]
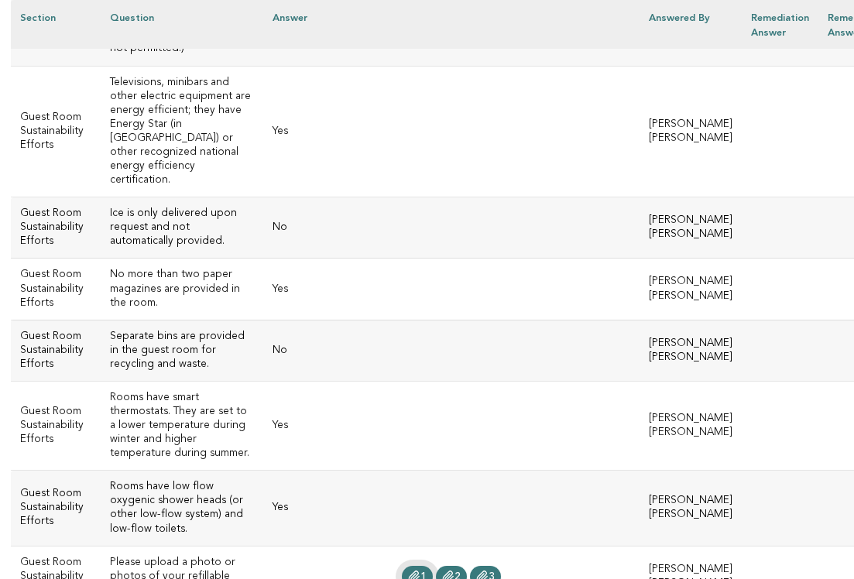
click at [408, 570] on icon at bounding box center [414, 576] width 12 height 12
click at [443, 571] on icon at bounding box center [448, 576] width 10 height 11
click at [408, 570] on icon at bounding box center [414, 576] width 12 height 12
click at [488, 571] on span "3" at bounding box center [491, 576] width 6 height 11
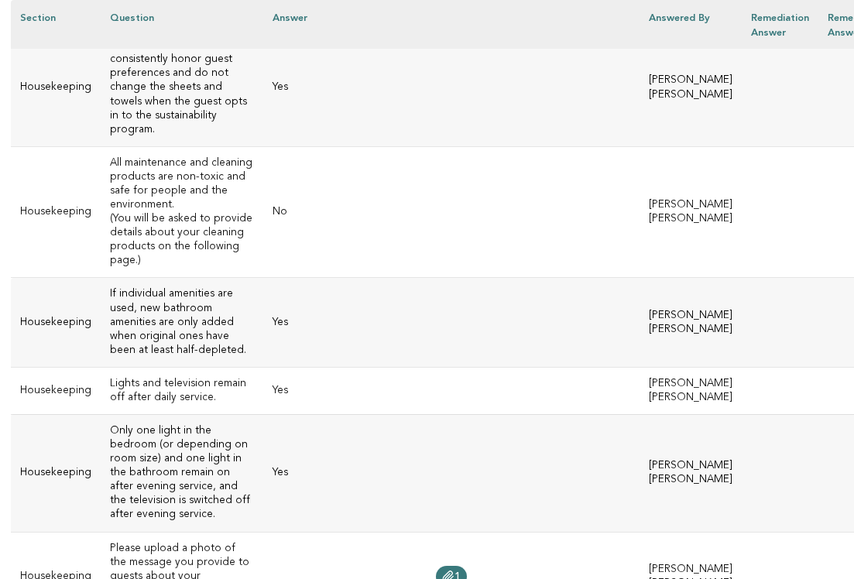
scroll to position [10841, 2]
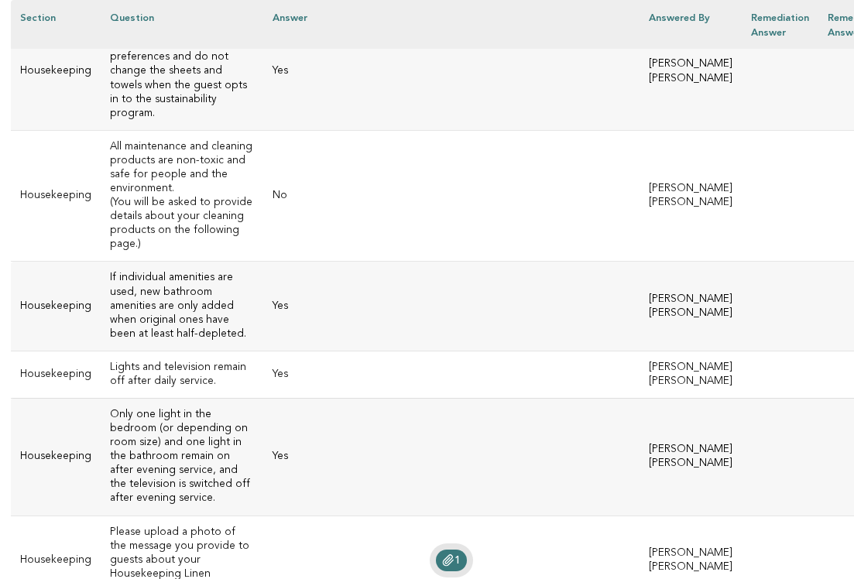
click at [443, 555] on icon at bounding box center [448, 560] width 10 height 11
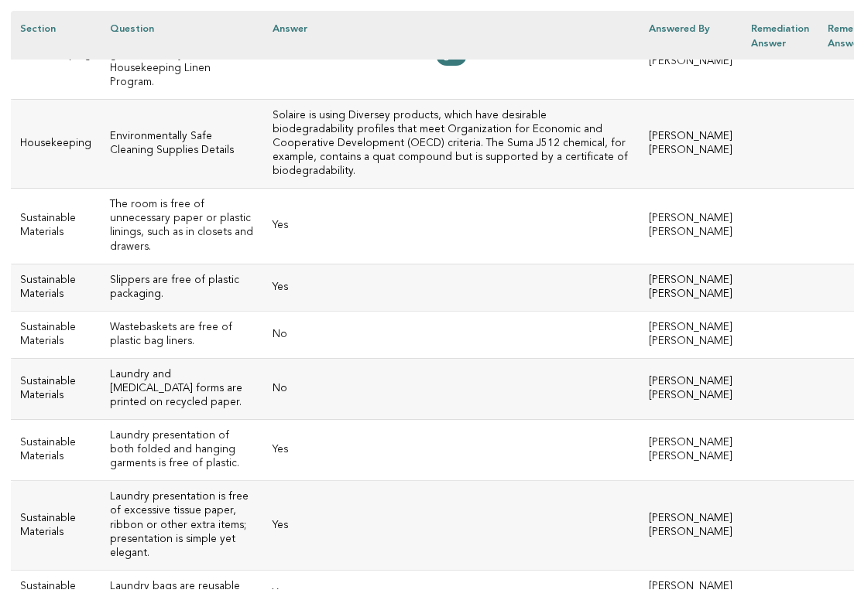
scroll to position [11354, 2]
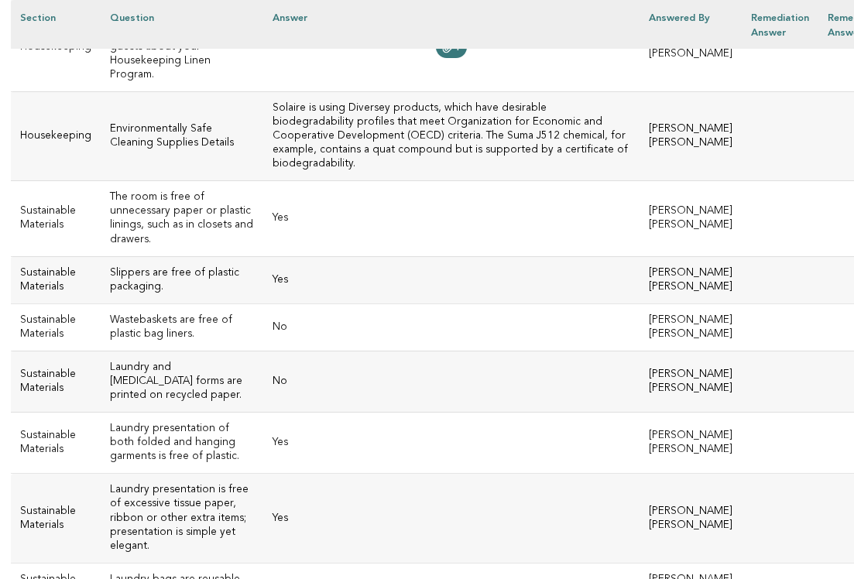
drag, startPoint x: 217, startPoint y: 377, endPoint x: 103, endPoint y: 351, distance: 117.3
copy h3 "The room is free of single-use plastic (and bioplastic) bottles and drinkware."
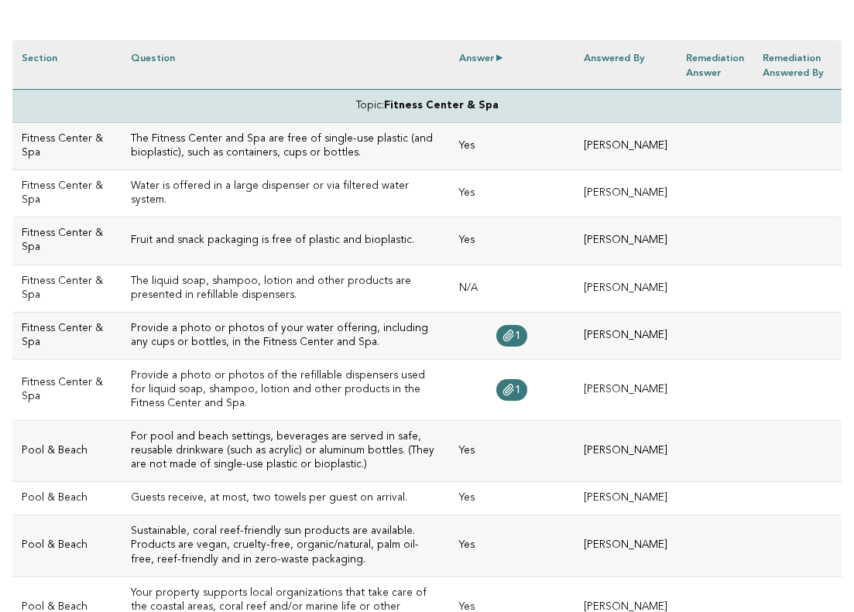
scroll to position [463, 0]
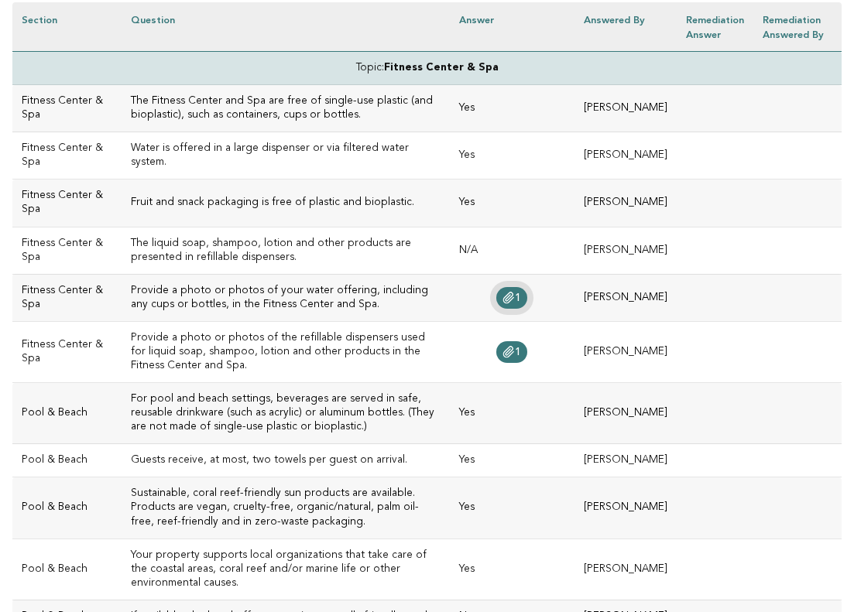
click at [502, 304] on icon at bounding box center [508, 298] width 12 height 12
click at [496, 363] on link "1" at bounding box center [511, 352] width 31 height 22
click at [504, 358] on icon at bounding box center [509, 352] width 10 height 11
click at [515, 303] on span "1" at bounding box center [518, 298] width 6 height 11
click at [502, 358] on icon at bounding box center [508, 352] width 12 height 12
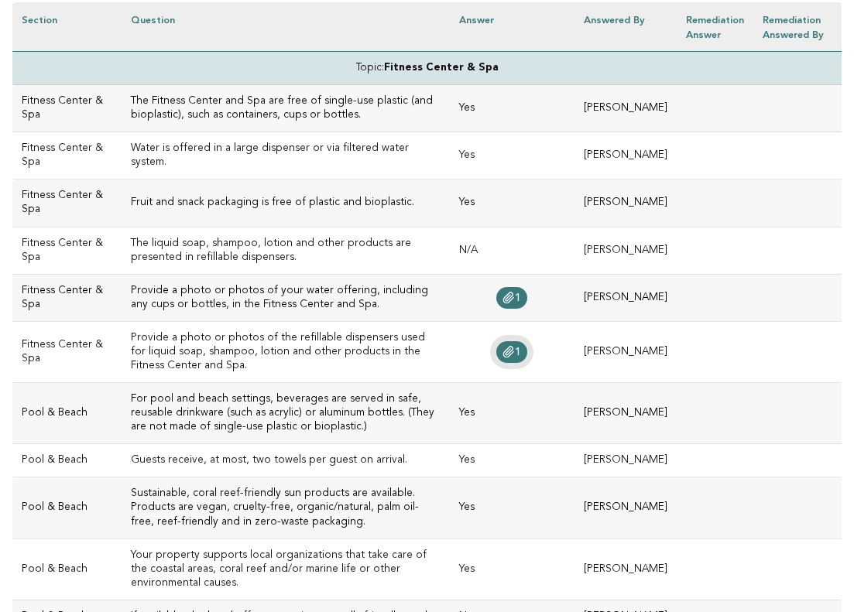
click at [502, 358] on icon at bounding box center [508, 352] width 12 height 12
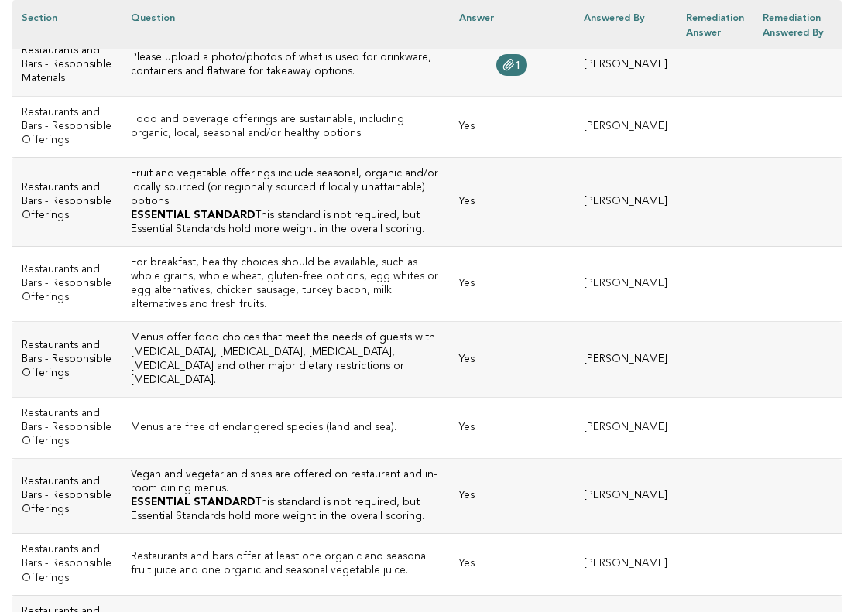
scroll to position [2214, 0]
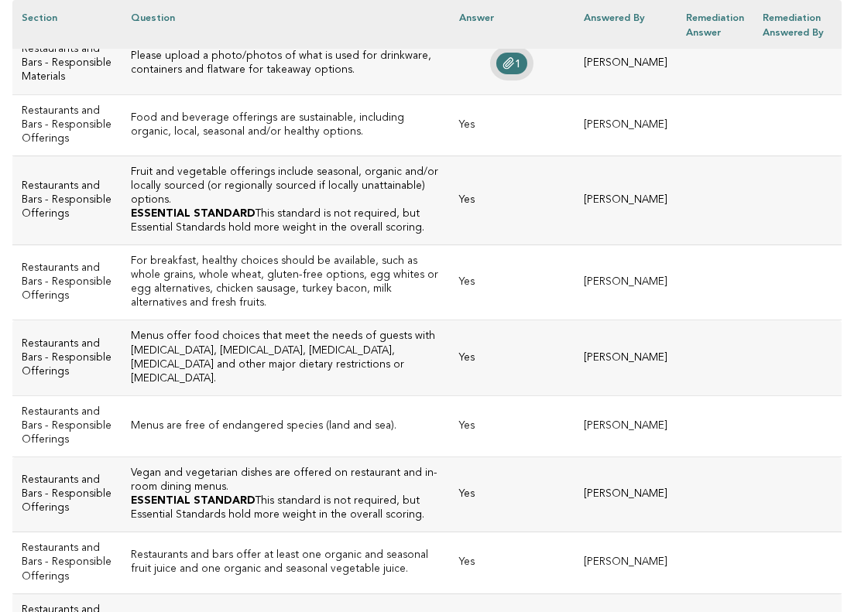
click at [502, 70] on icon at bounding box center [508, 63] width 12 height 12
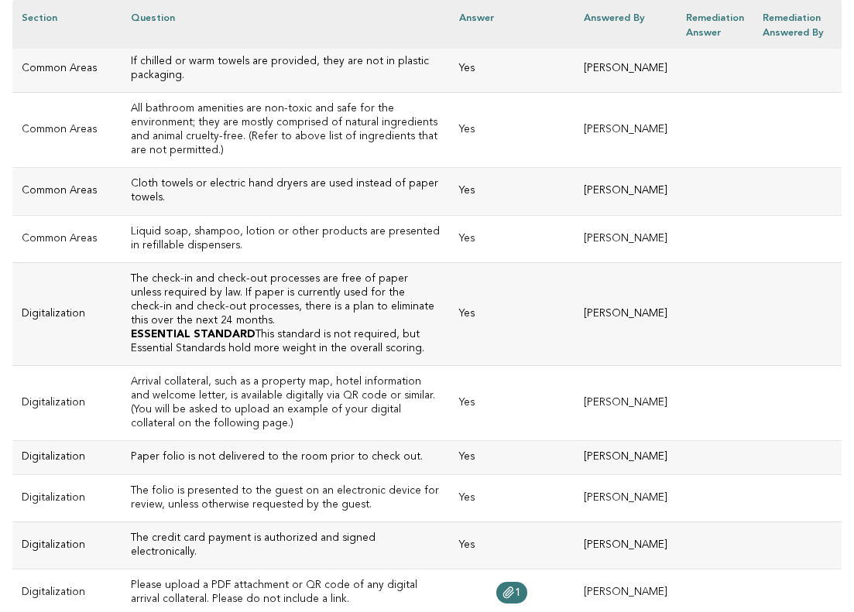
scroll to position [3124, 0]
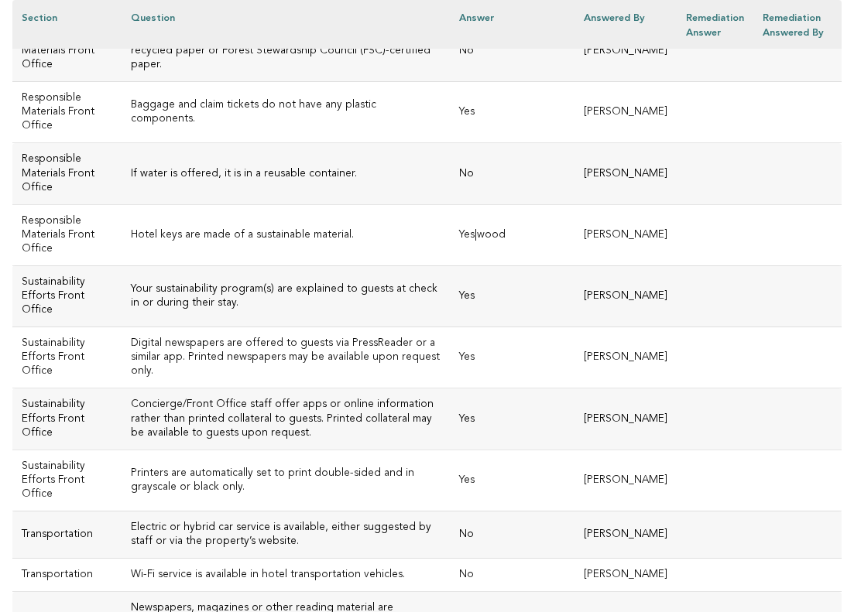
scroll to position [3718, 0]
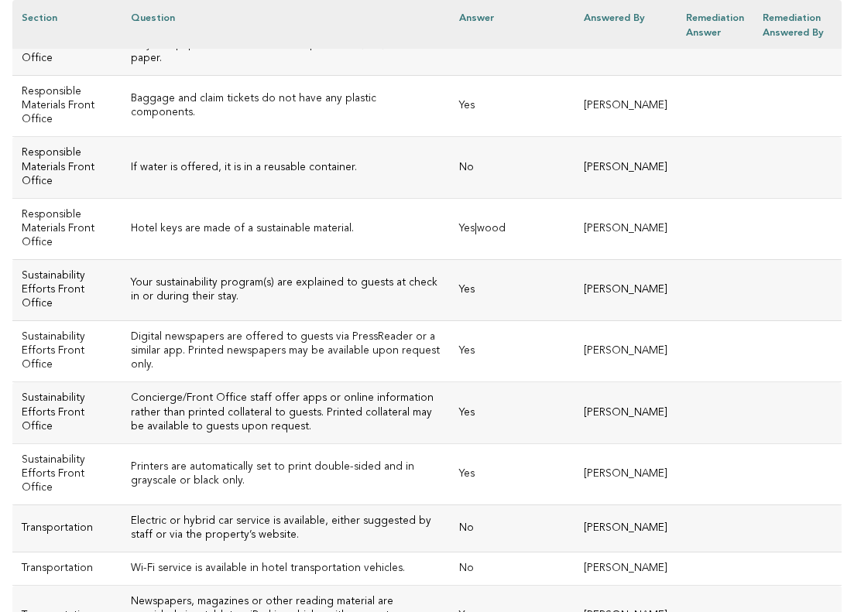
click at [450, 76] on td "No" at bounding box center [512, 45] width 125 height 61
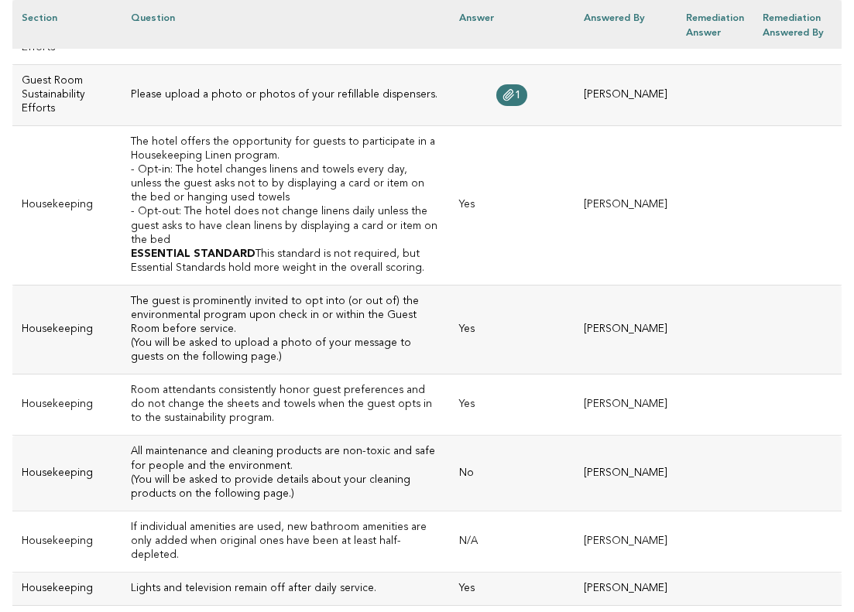
scroll to position [6573, 0]
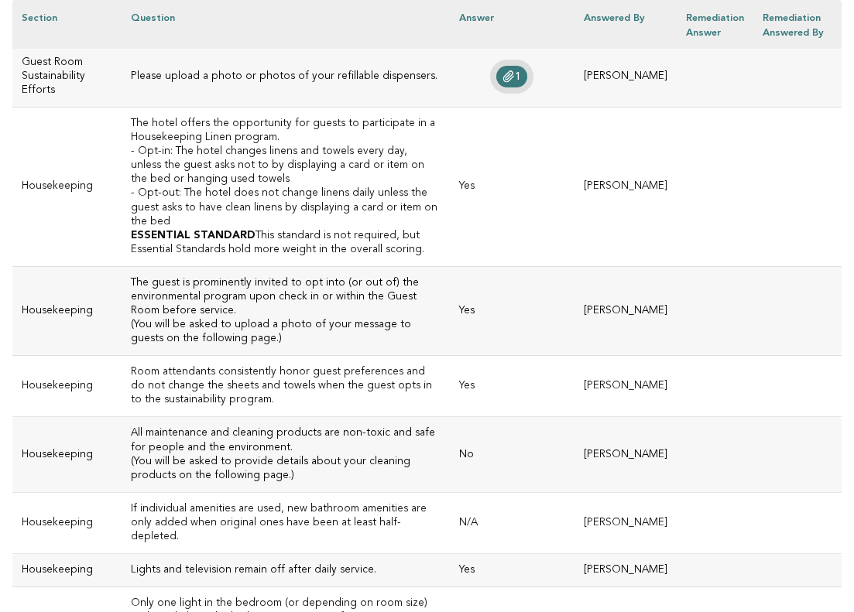
click at [515, 82] on span "1" at bounding box center [518, 76] width 6 height 11
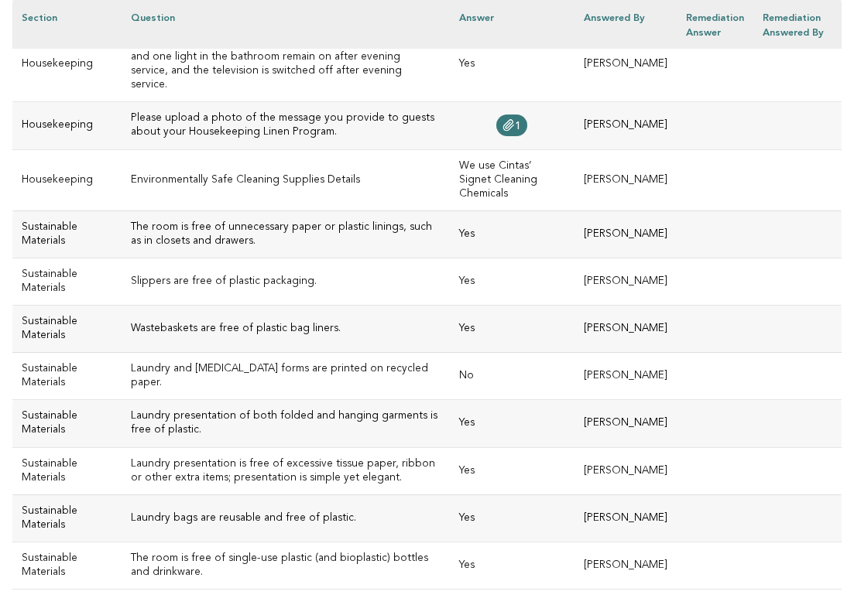
scroll to position [7141, 0]
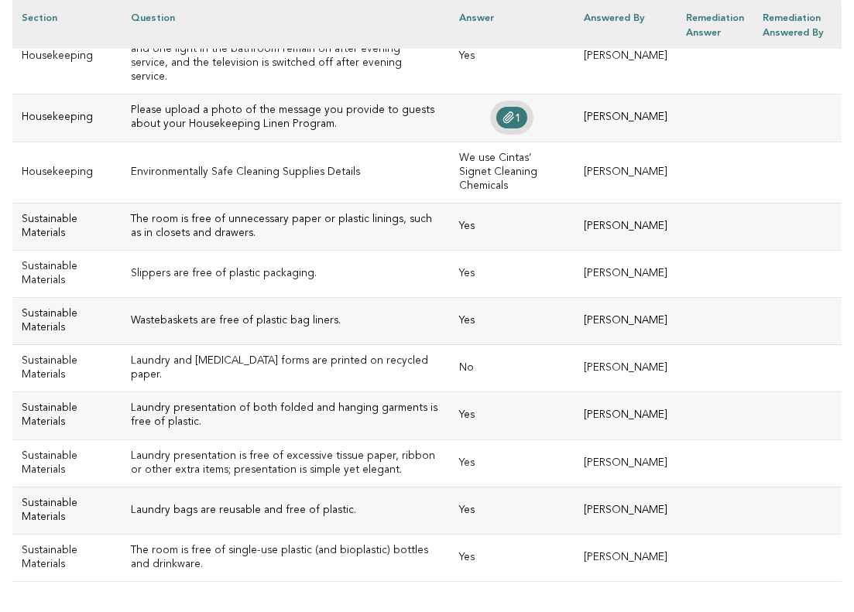
click at [496, 128] on link "1" at bounding box center [511, 118] width 31 height 22
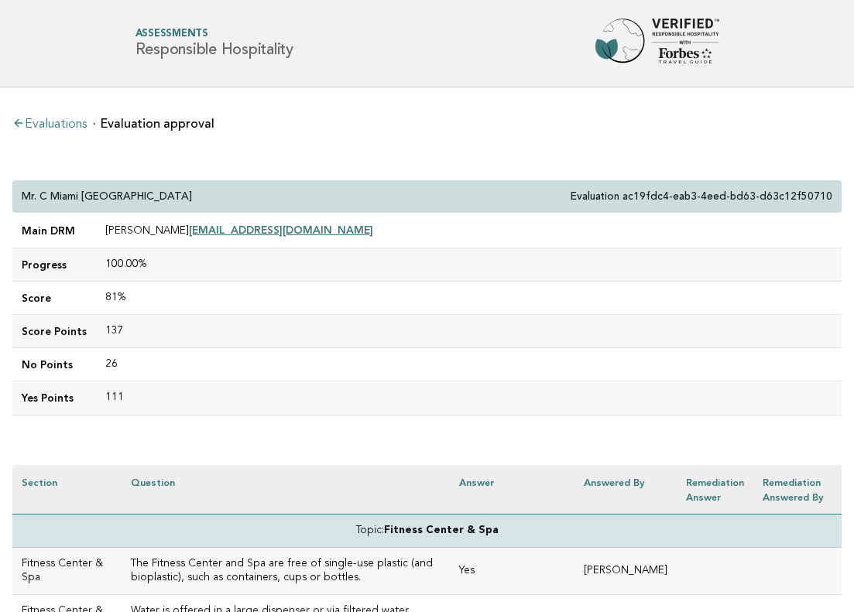
scroll to position [0, 0]
click at [29, 187] on div "Mr. C Miami Coconut Grove Evaluation ac19fdc4-eab3-4eed-bd63-d63c12f50710" at bounding box center [426, 196] width 829 height 33
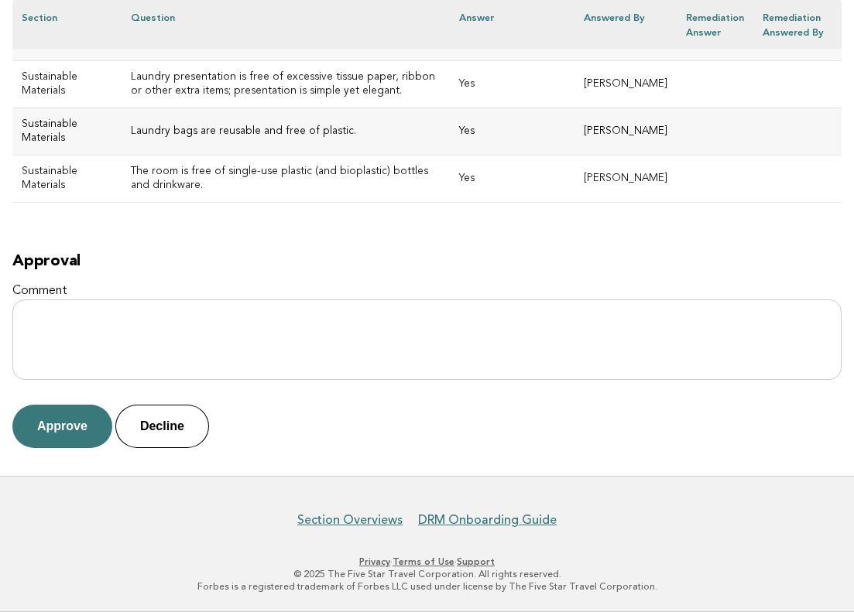
scroll to position [7804, 0]
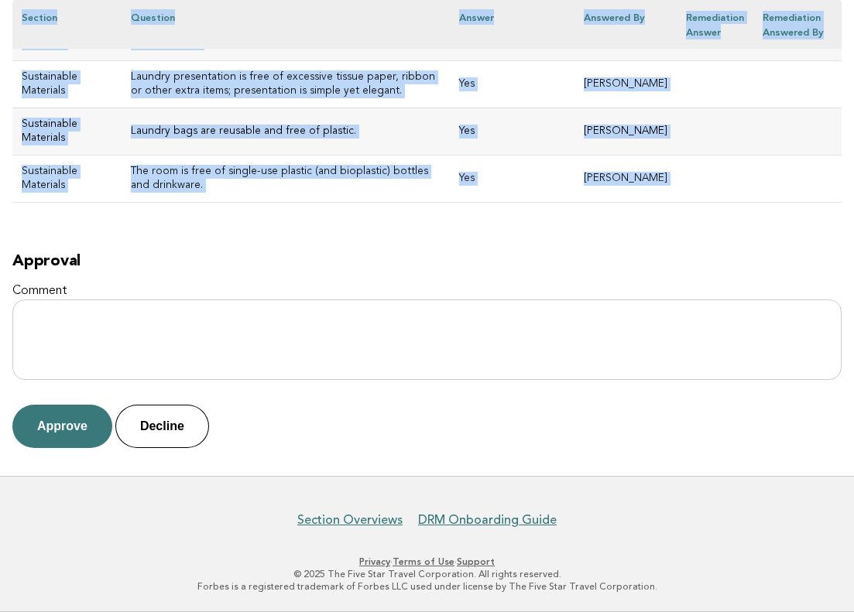
drag, startPoint x: 22, startPoint y: 195, endPoint x: 474, endPoint y: 210, distance: 452.1
copy div "Mr. C Miami Coconut Grove Evaluation ac19fdc4-eab3-4eed-bd63-d63c12f50710 Main …"
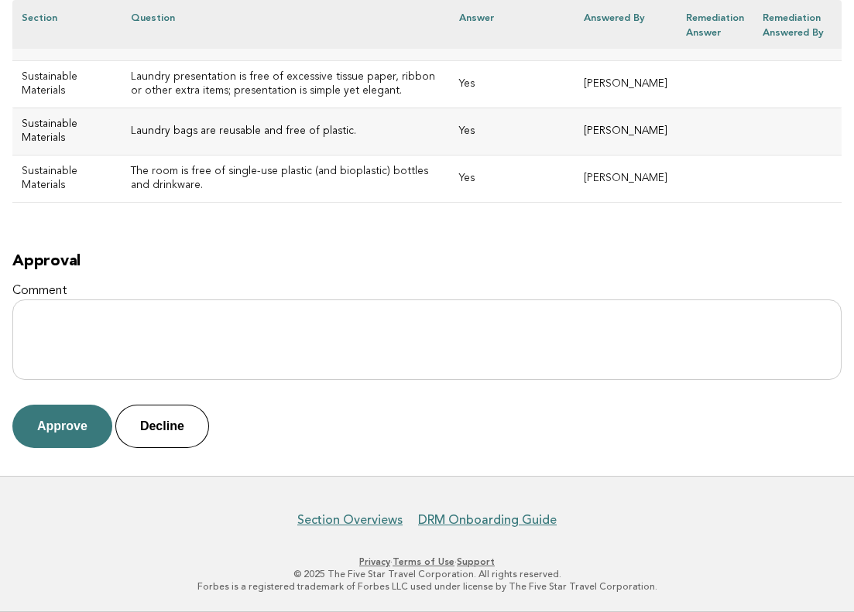
click at [163, 423] on button "Decline" at bounding box center [162, 426] width 94 height 43
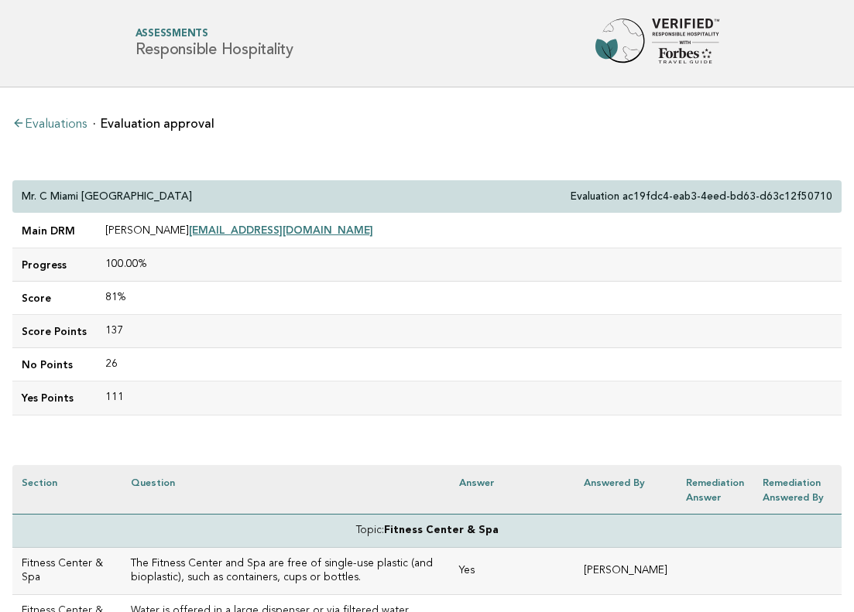
click at [81, 128] on link "Evaluations" at bounding box center [49, 124] width 74 height 12
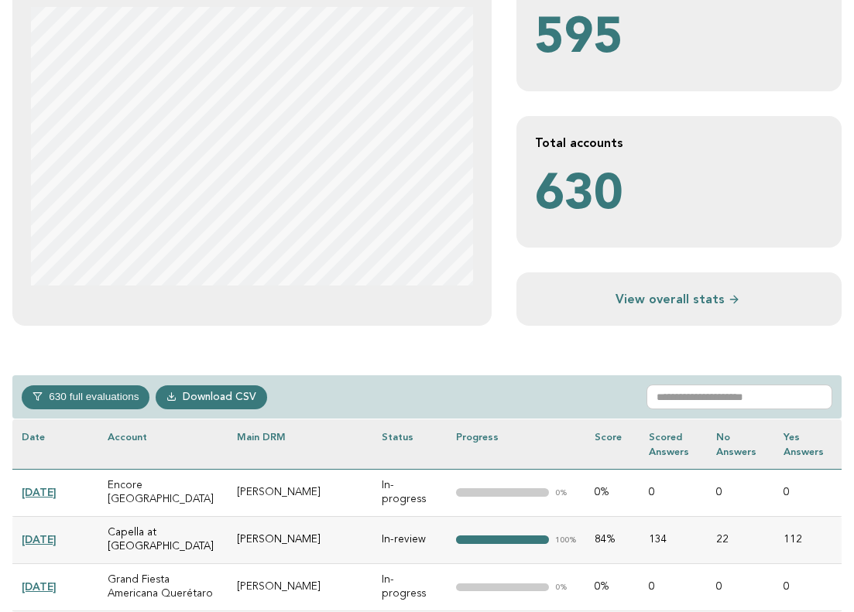
scroll to position [383, 0]
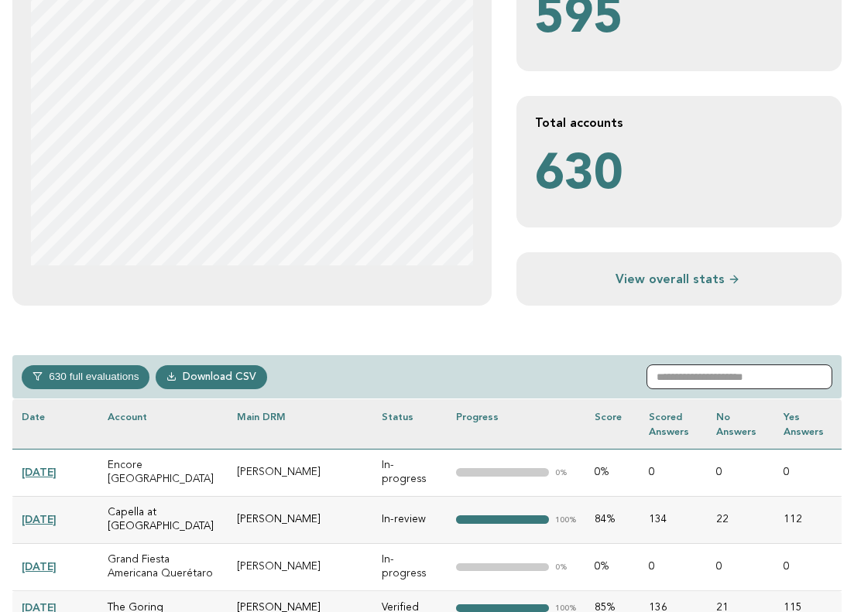
click at [696, 371] on input "text" at bounding box center [739, 376] width 186 height 25
paste input "**********"
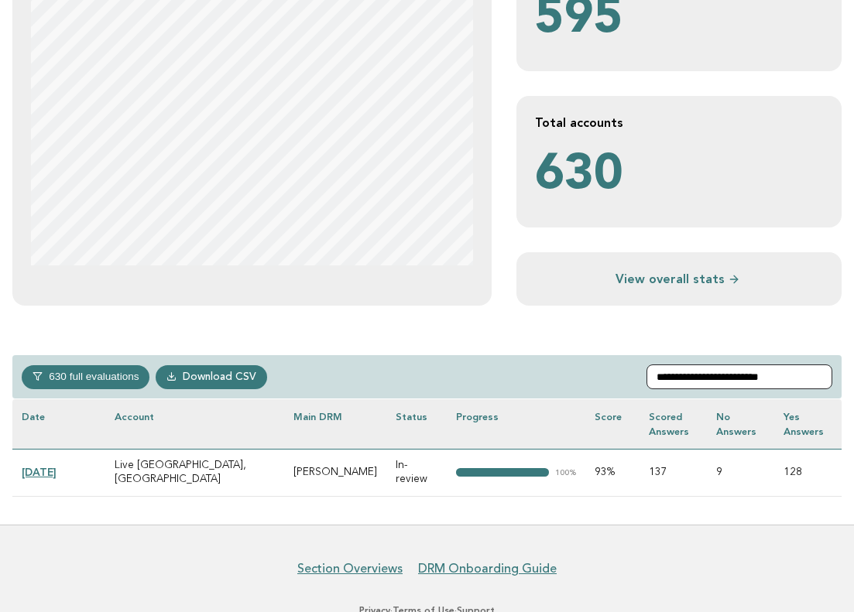
type input "**********"
click at [53, 467] on link "[DATE]" at bounding box center [39, 472] width 35 height 12
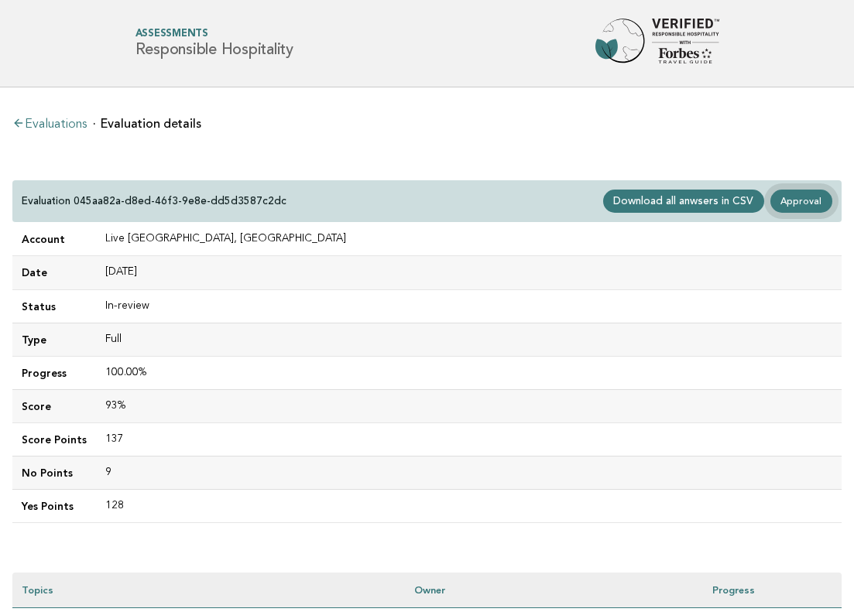
click at [806, 199] on link "Approval" at bounding box center [801, 201] width 62 height 23
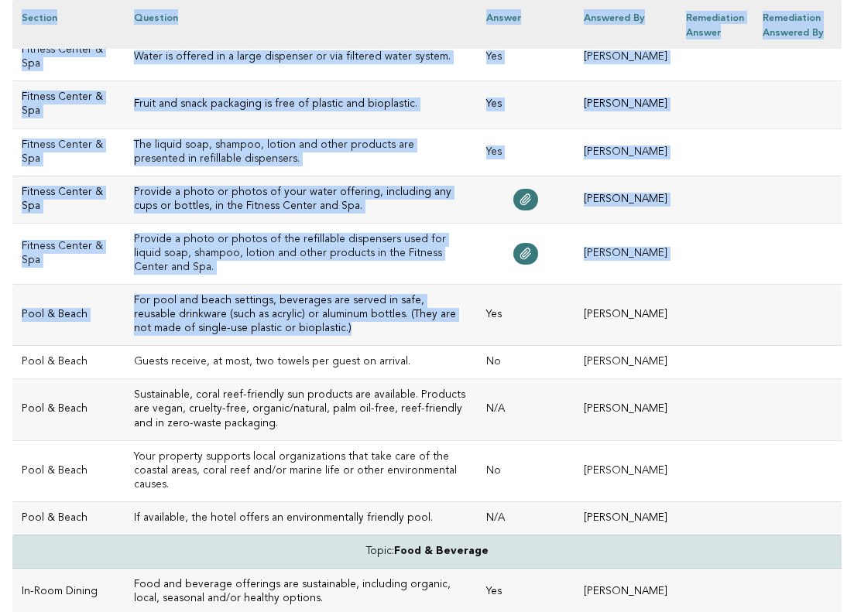
scroll to position [564, 0]
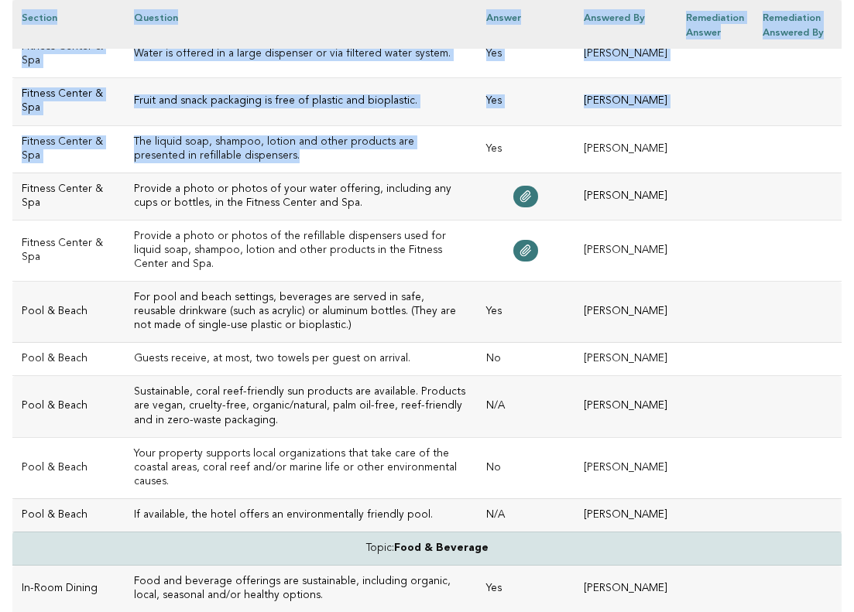
drag, startPoint x: 32, startPoint y: 160, endPoint x: 347, endPoint y: 170, distance: 315.9
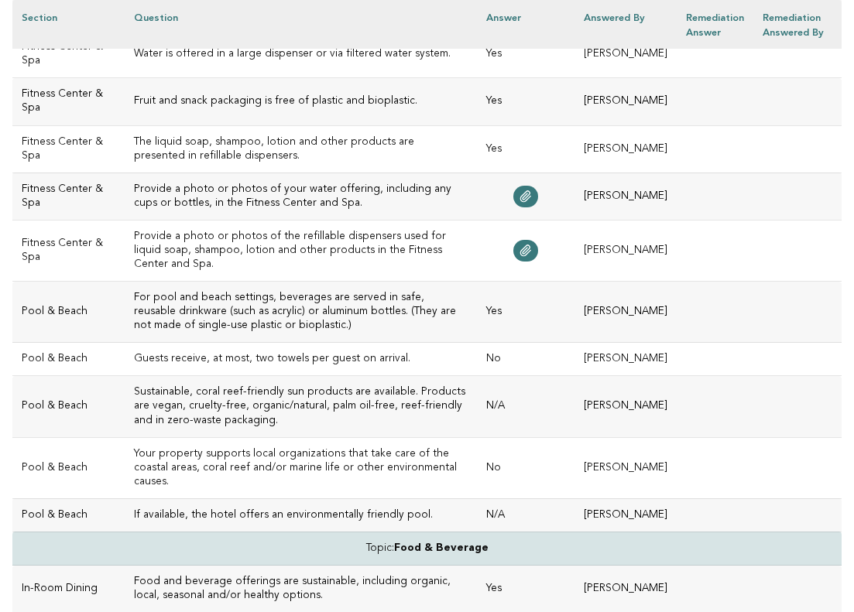
click at [246, 85] on td "Fruit and snack packaging is free of plastic and bioplastic." at bounding box center [301, 101] width 352 height 47
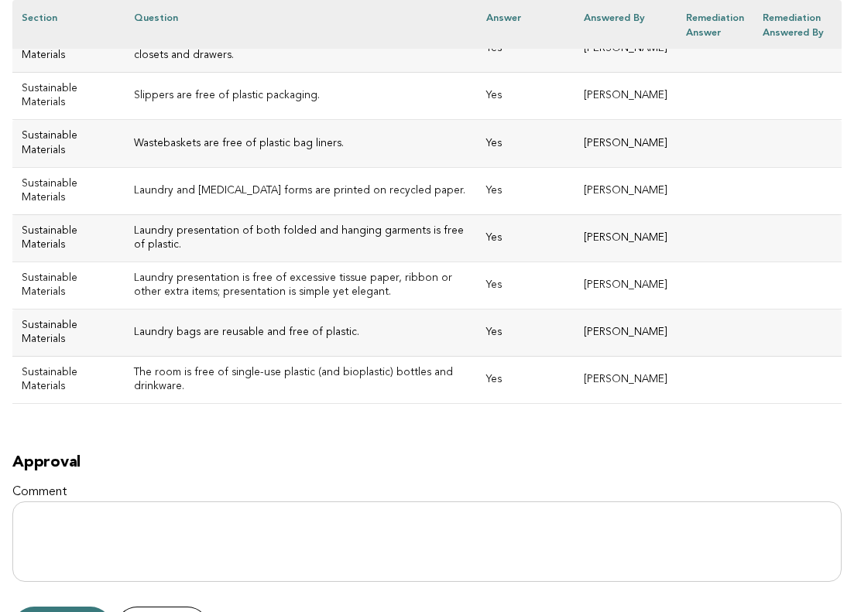
scroll to position [7511, 0]
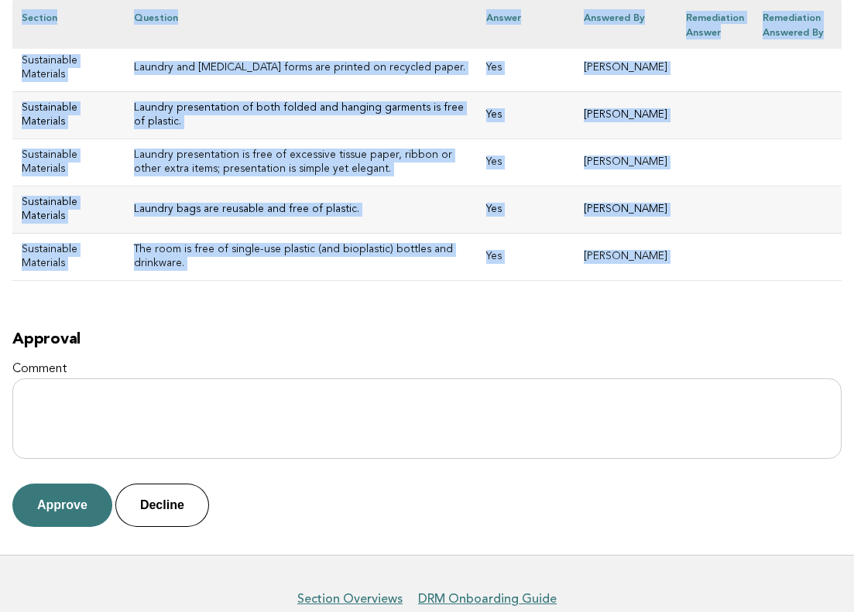
drag, startPoint x: 24, startPoint y: 194, endPoint x: 354, endPoint y: 234, distance: 332.9
copy div "Live Aqua [GEOGRAPHIC_DATA], Bosques de las Lomas Evaluation 045aa82a-d8ed-46f3…"
click at [63, 484] on button "Approve" at bounding box center [62, 505] width 100 height 43
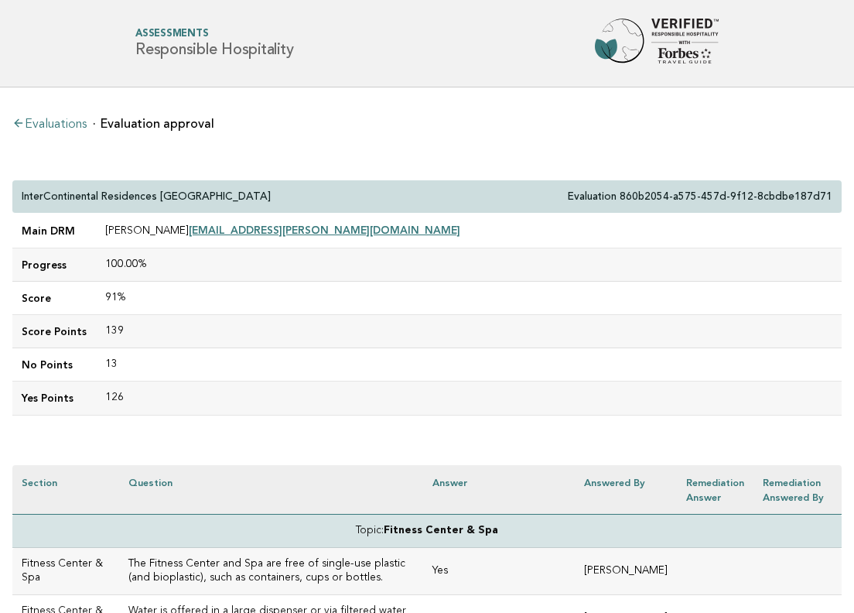
click at [188, 265] on td "100.00%" at bounding box center [469, 264] width 746 height 33
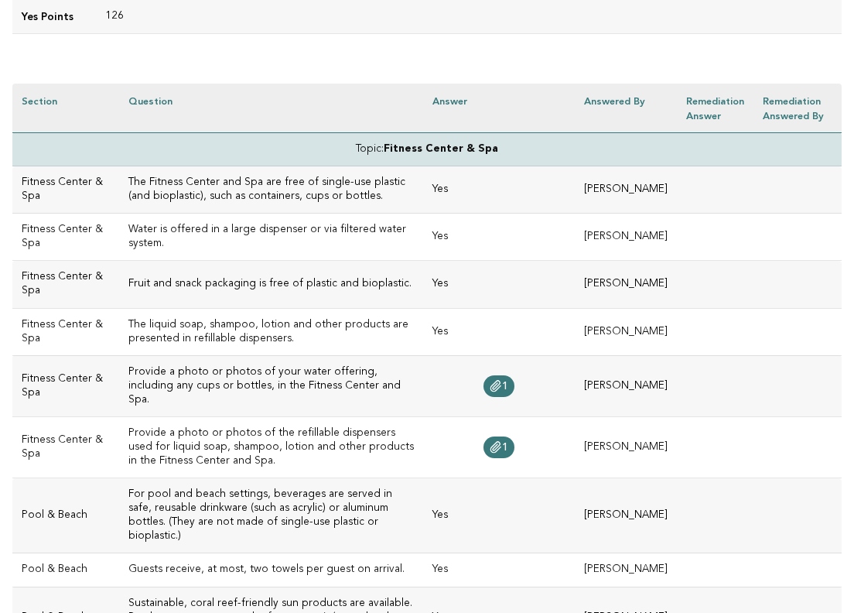
scroll to position [382, 0]
click at [502, 379] on icon at bounding box center [496, 385] width 12 height 12
click at [501, 441] on icon at bounding box center [496, 446] width 10 height 11
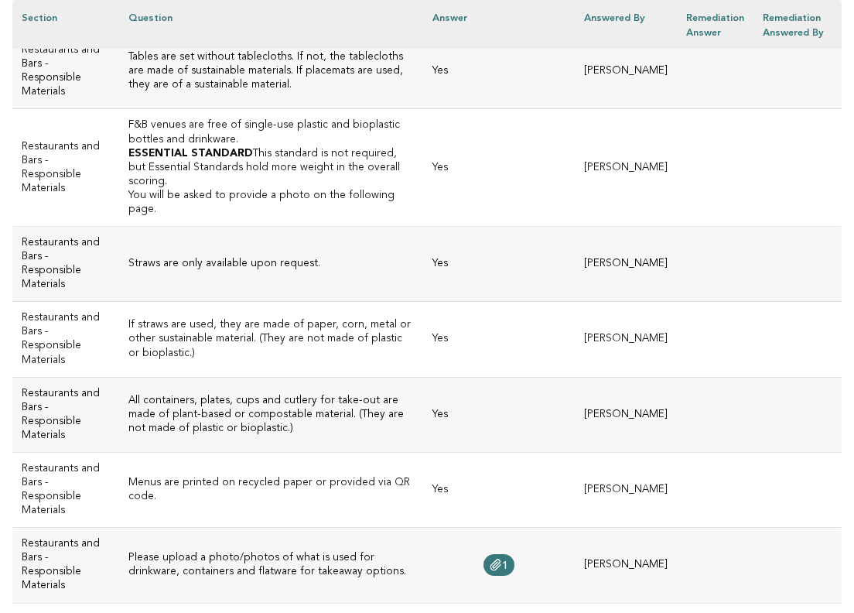
scroll to position [1897, 0]
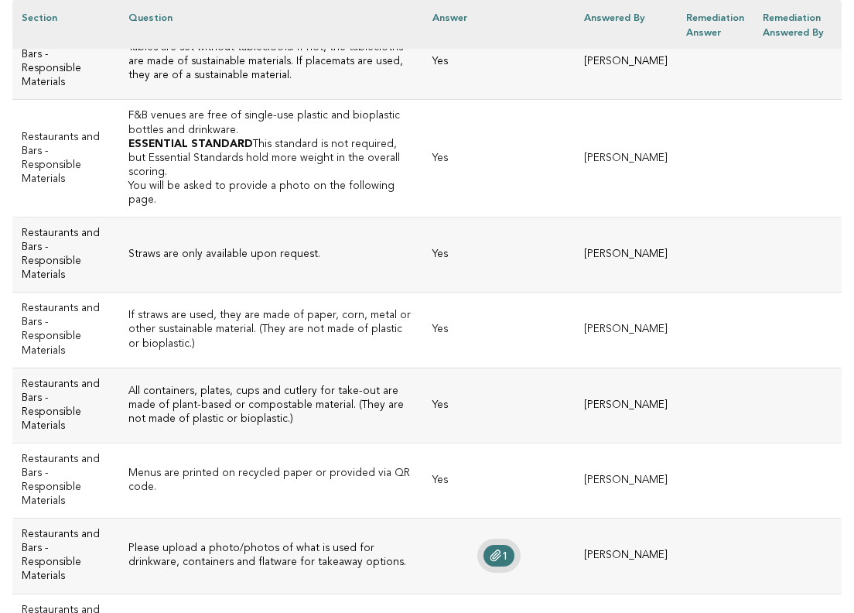
click at [502, 549] on icon at bounding box center [496, 555] width 12 height 12
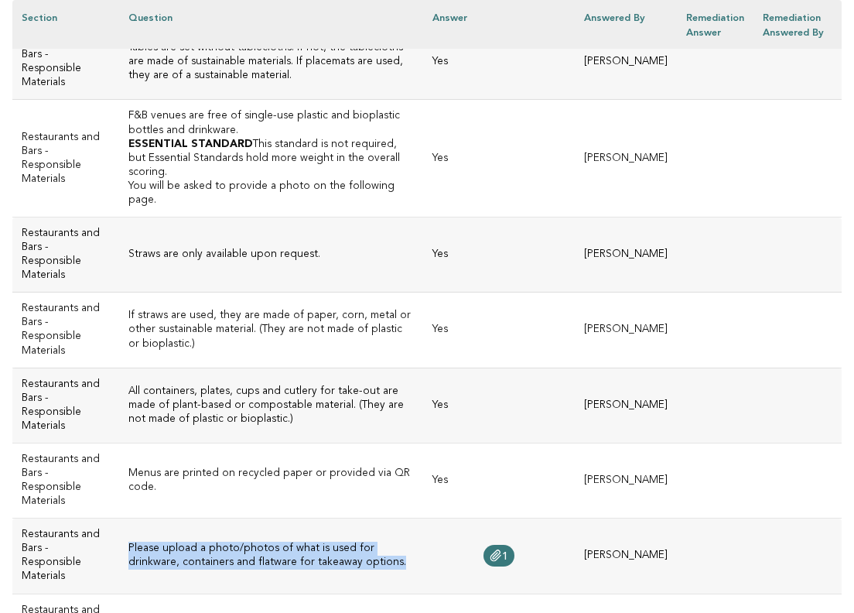
drag, startPoint x: 329, startPoint y: 443, endPoint x: 103, endPoint y: 427, distance: 226.5
click at [119, 518] on td "Please upload a photo/photos of what is used for drinkware, containers and flat…" at bounding box center [271, 555] width 304 height 75
copy h3 "Please upload a photo/photos of what is used for drinkware, containers and flat…"
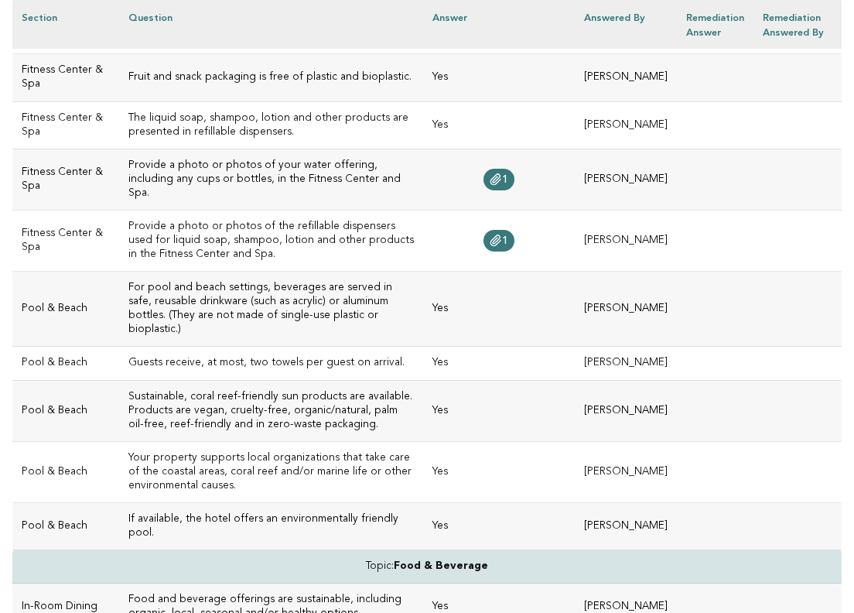
scroll to position [592, 0]
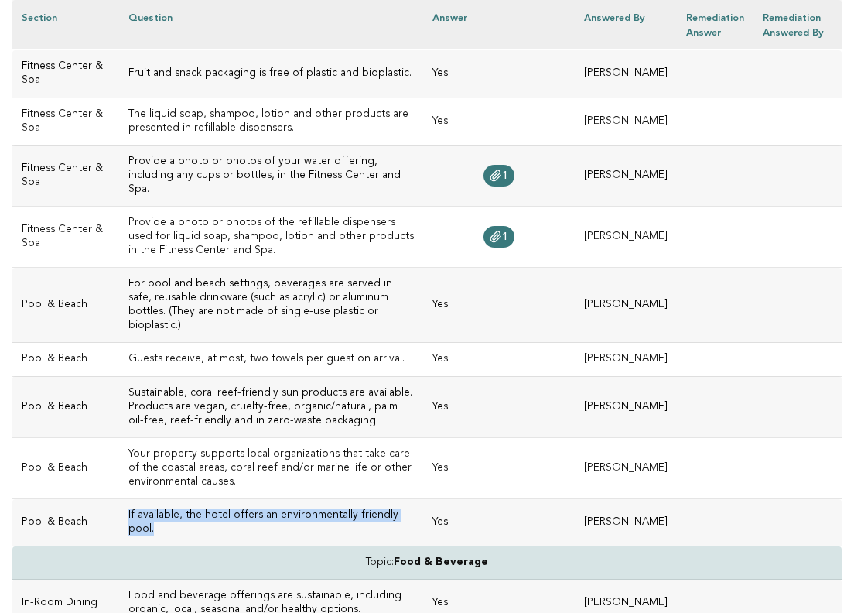
drag, startPoint x: 404, startPoint y: 480, endPoint x: 110, endPoint y: 480, distance: 294.1
click at [128, 508] on h3 "If available, the hotel offers an environmentally friendly pool." at bounding box center [271, 522] width 286 height 28
copy h3 "If available, the hotel offers an environmentally friendly pool."
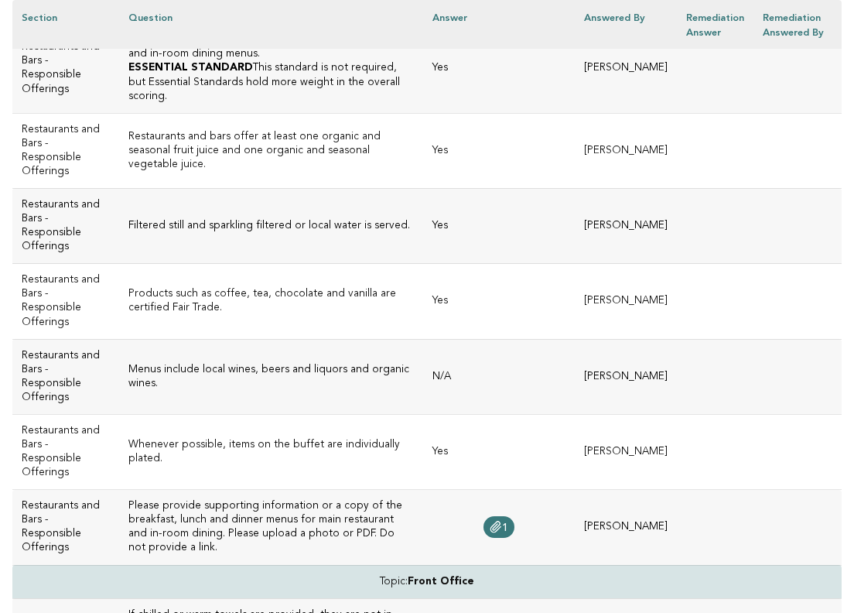
scroll to position [2881, 0]
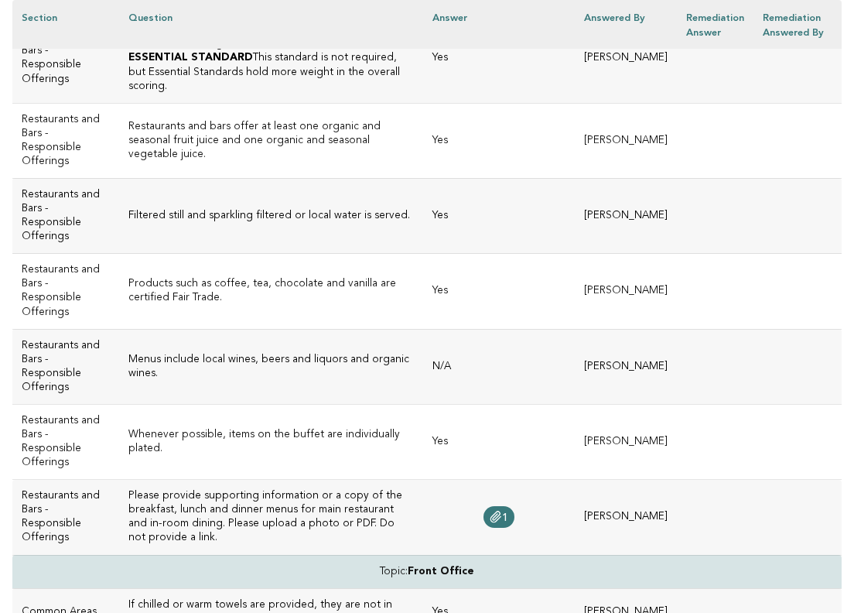
click at [238, 353] on h3 "Menus include local wines, beers and liquors and organic wines." at bounding box center [271, 367] width 286 height 28
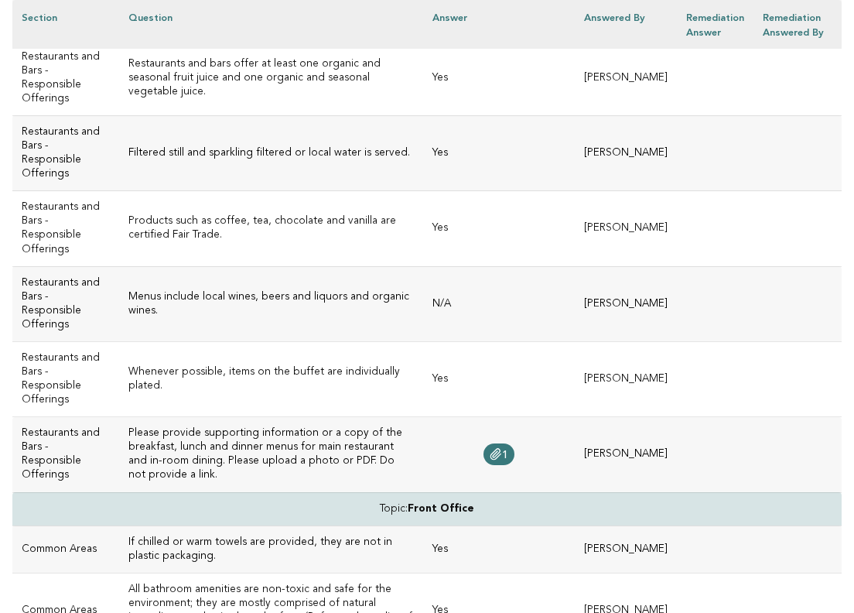
scroll to position [2945, 0]
click at [508, 448] on span "1" at bounding box center [505, 453] width 6 height 11
click at [506, 571] on td "Yes" at bounding box center [499, 608] width 152 height 75
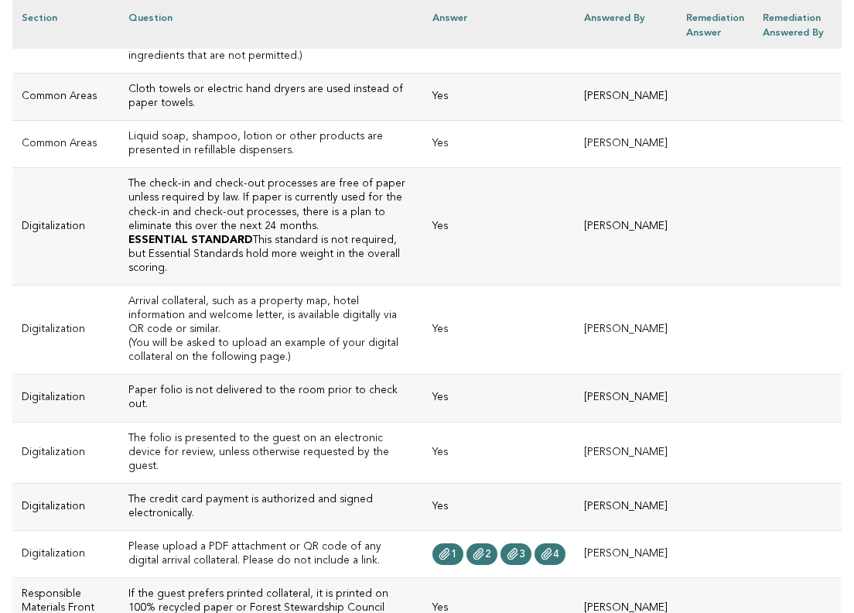
scroll to position [3535, 0]
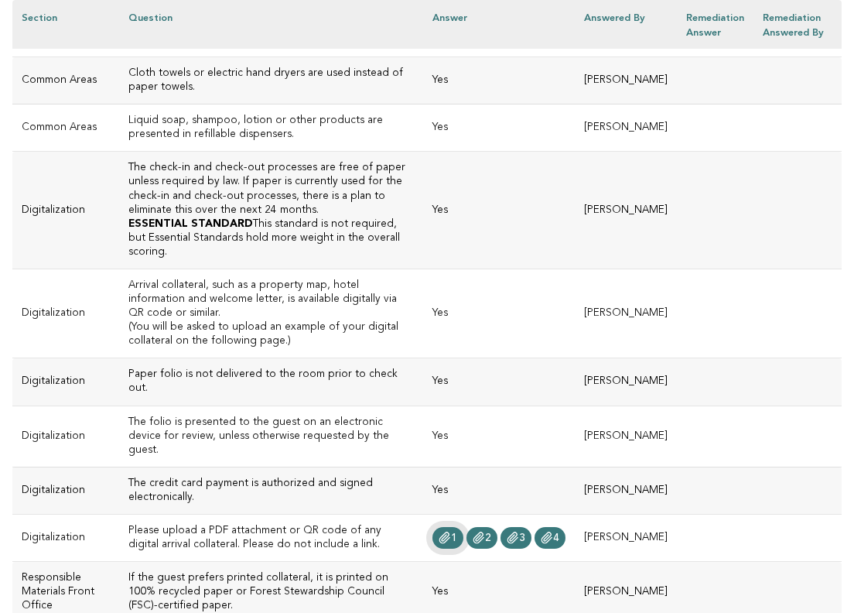
click at [451, 532] on icon at bounding box center [445, 538] width 12 height 12
click at [491, 532] on span "2" at bounding box center [488, 537] width 6 height 11
click at [525, 532] on span "3" at bounding box center [522, 537] width 6 height 11
click at [553, 532] on icon at bounding box center [547, 538] width 12 height 12
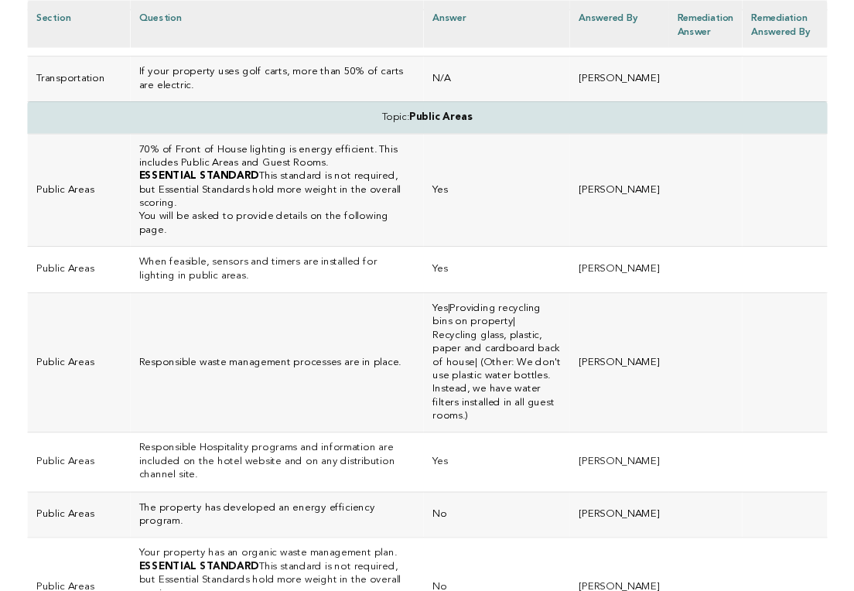
scroll to position [4744, 0]
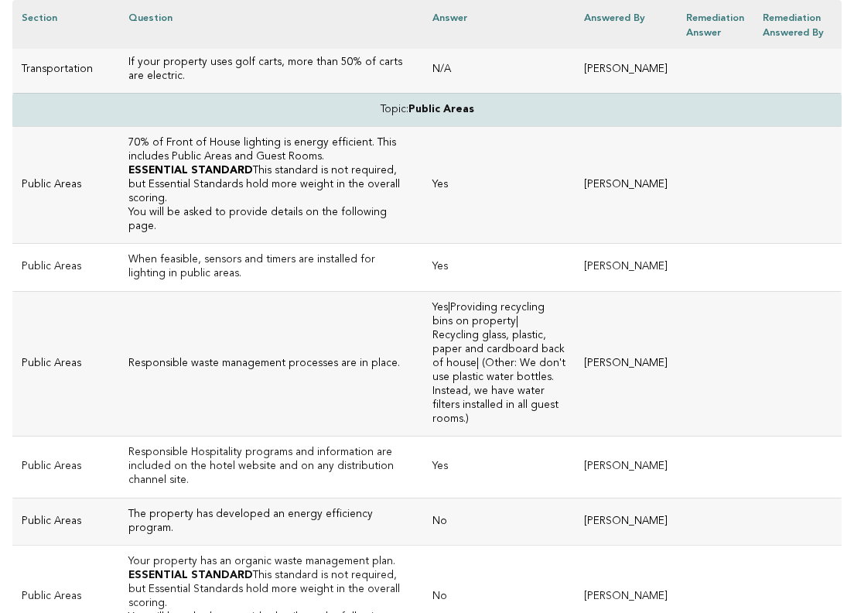
click at [241, 508] on h3 "The property has developed an energy efficiency program." at bounding box center [271, 522] width 286 height 28
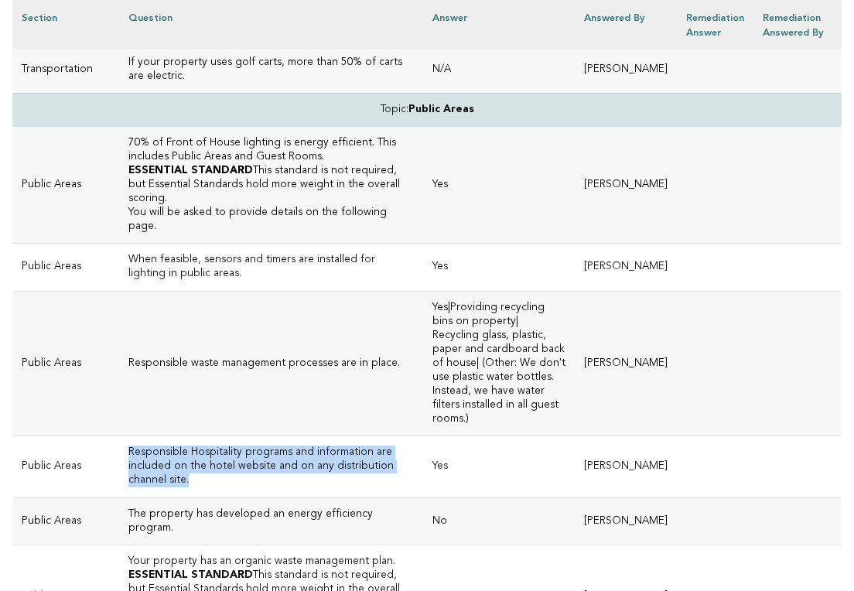
drag, startPoint x: 365, startPoint y: 184, endPoint x: 107, endPoint y: 176, distance: 258.6
click at [119, 436] on td "Responsible Hospitality programs and information are included on the hotel webs…" at bounding box center [271, 466] width 304 height 61
copy h3 "Responsible Hospitality programs and information are included on the hotel webs…"
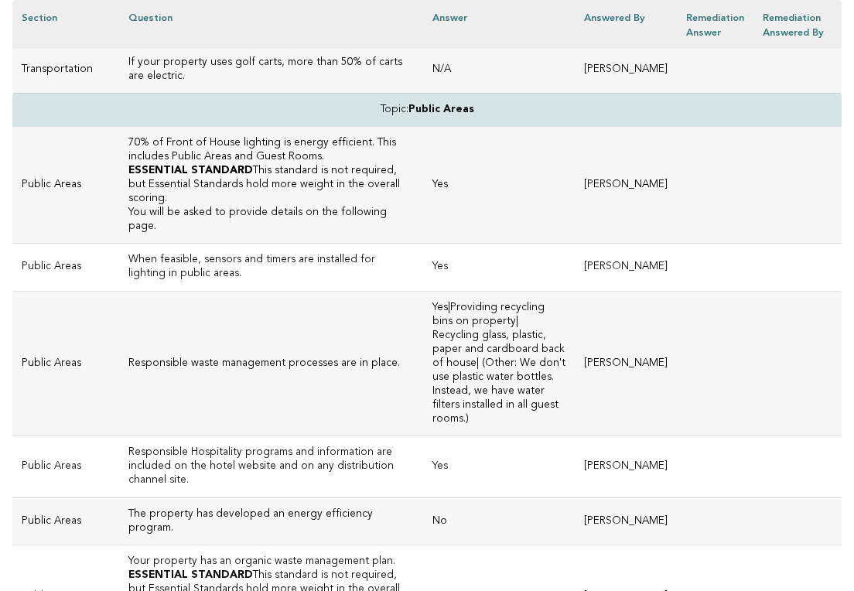
click at [277, 569] on p "ESSENTIAL STANDARD This standard is not required, but Essential Standards hold …" at bounding box center [271, 590] width 286 height 42
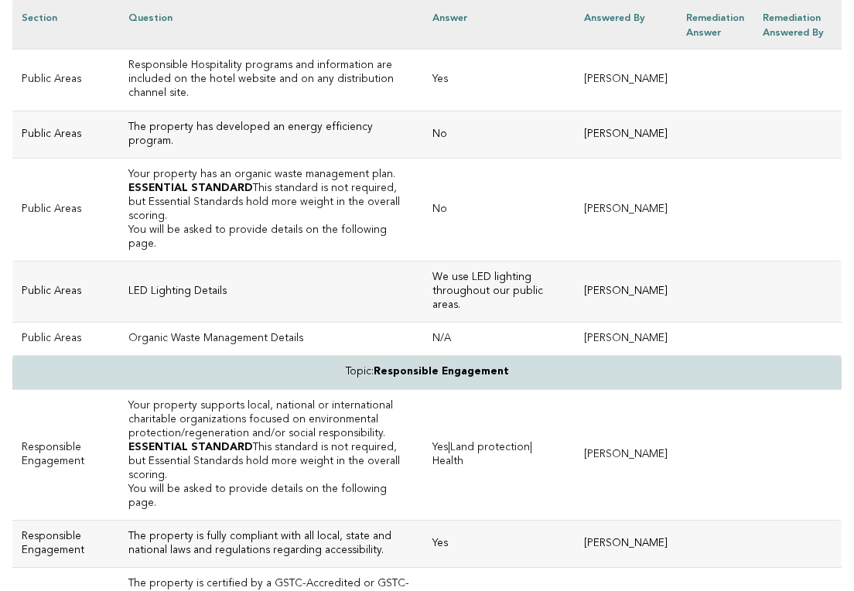
scroll to position [5140, 0]
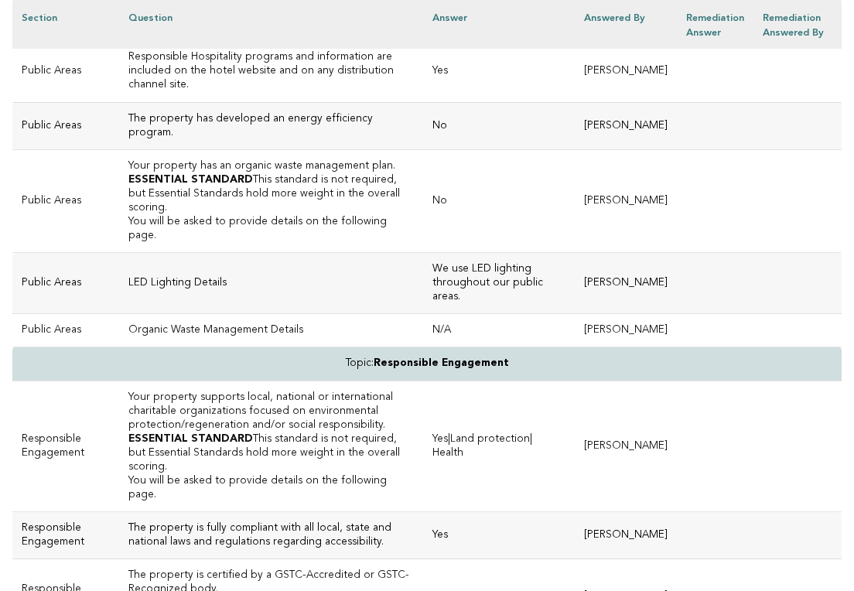
click at [270, 391] on h3 "Your property supports local, national or international charitable organization…" at bounding box center [271, 412] width 286 height 42
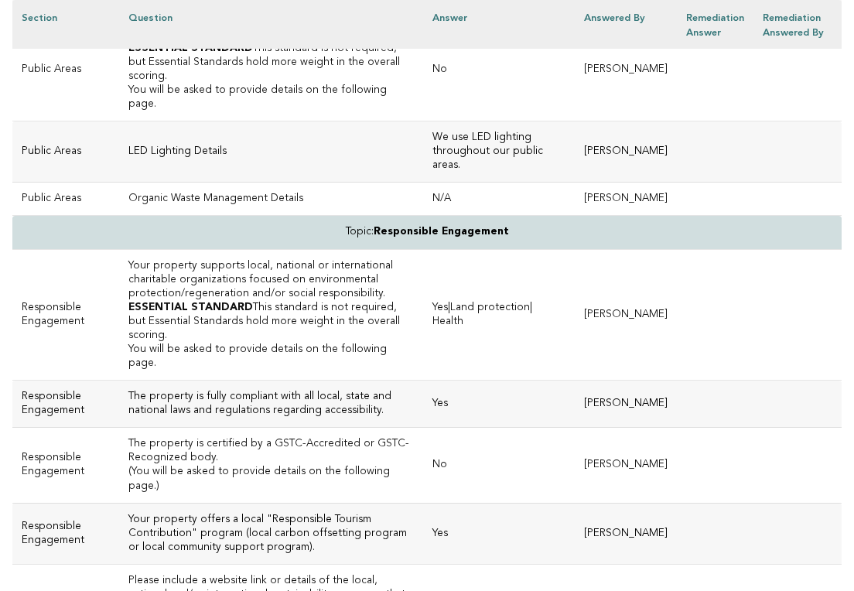
scroll to position [5279, 0]
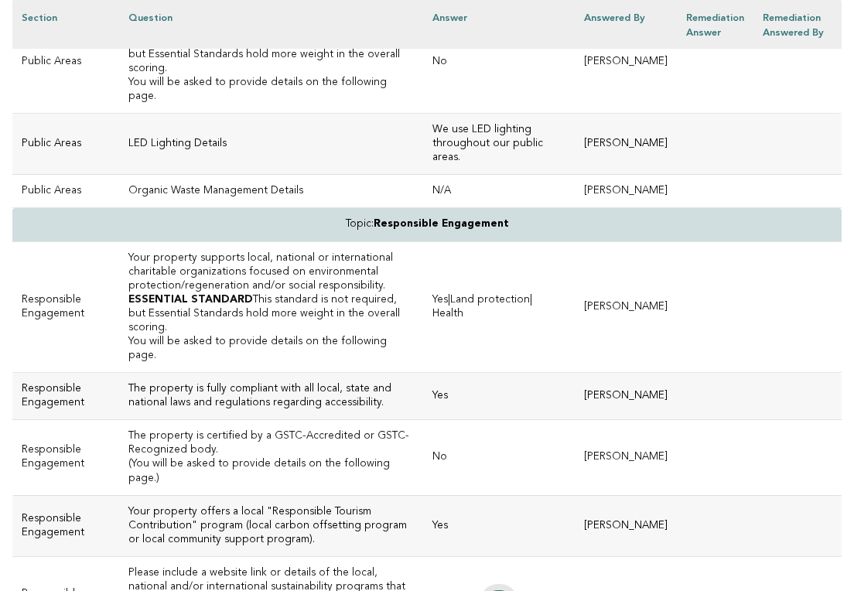
click at [504, 596] on icon at bounding box center [499, 601] width 10 height 11
click at [539, 556] on td at bounding box center [499, 600] width 152 height 89
click at [504, 596] on icon at bounding box center [499, 601] width 10 height 11
click at [407, 566] on h3 "Please include a website link or details of the local, national and/or internat…" at bounding box center [271, 601] width 286 height 70
drag, startPoint x: 407, startPoint y: 259, endPoint x: 147, endPoint y: 239, distance: 260.8
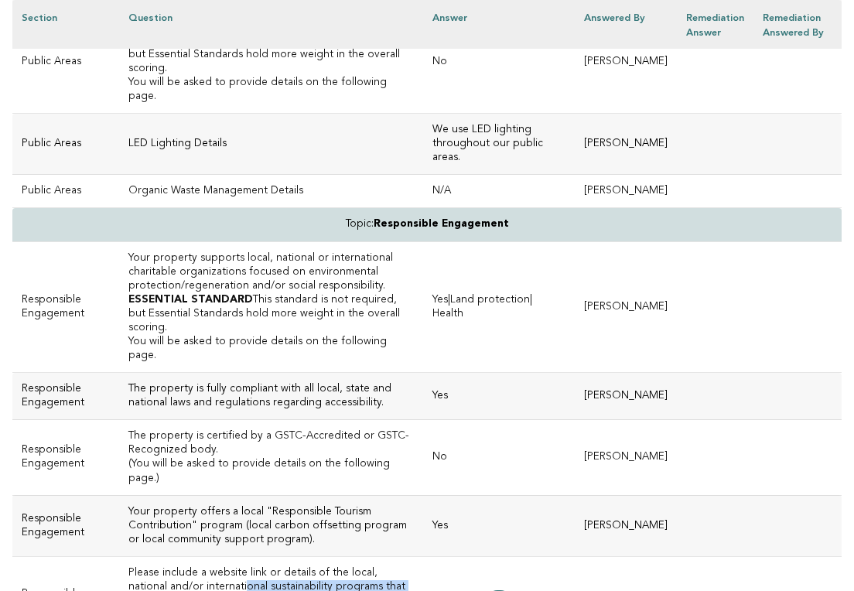
click at [147, 566] on h3 "Please include a website link or details of the local, national and/or internat…" at bounding box center [271, 601] width 286 height 70
click at [412, 566] on h3 "Please include a website link or details of the local, national and/or internat…" at bounding box center [271, 601] width 286 height 70
drag, startPoint x: 409, startPoint y: 258, endPoint x: 108, endPoint y: 217, distance: 303.9
click at [128, 566] on h3 "Please include a website link or details of the local, national and/or internat…" at bounding box center [271, 601] width 286 height 70
copy h3 "Please include a website link or details of the local, national and/or internat…"
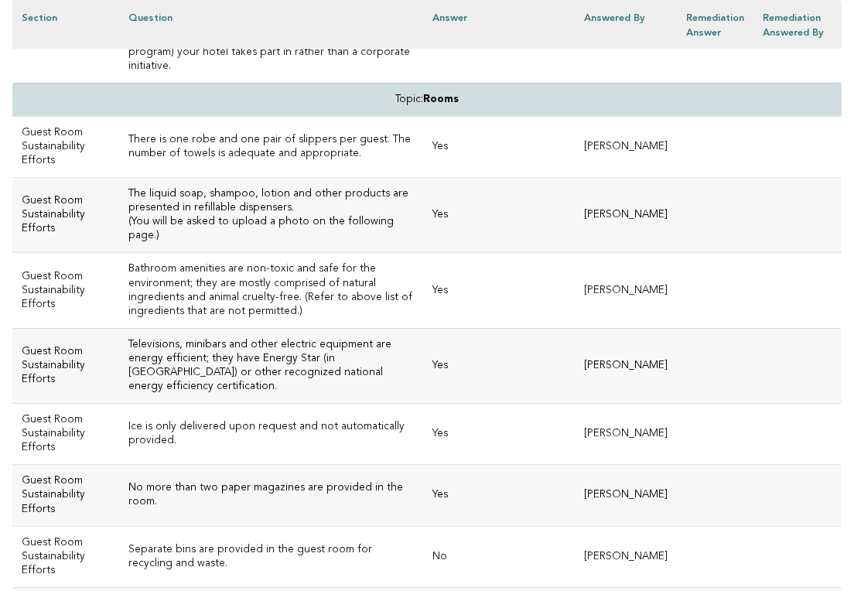
scroll to position [5993, 0]
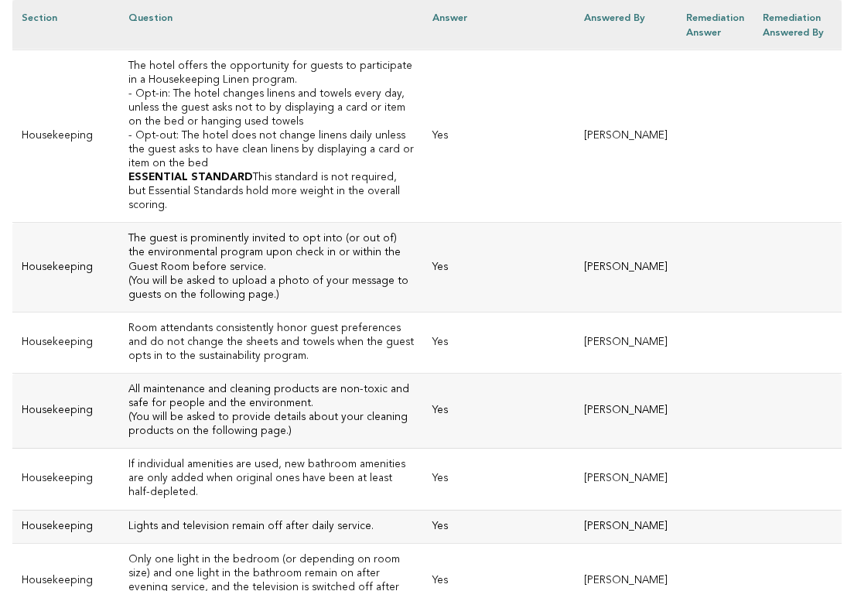
scroll to position [6726, 0]
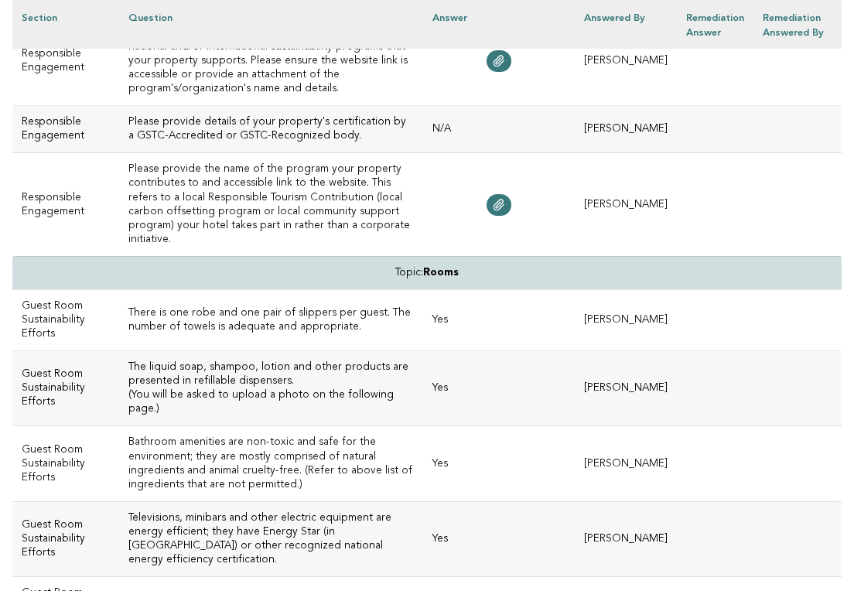
scroll to position [5636, 0]
